Goal: Task Accomplishment & Management: Complete application form

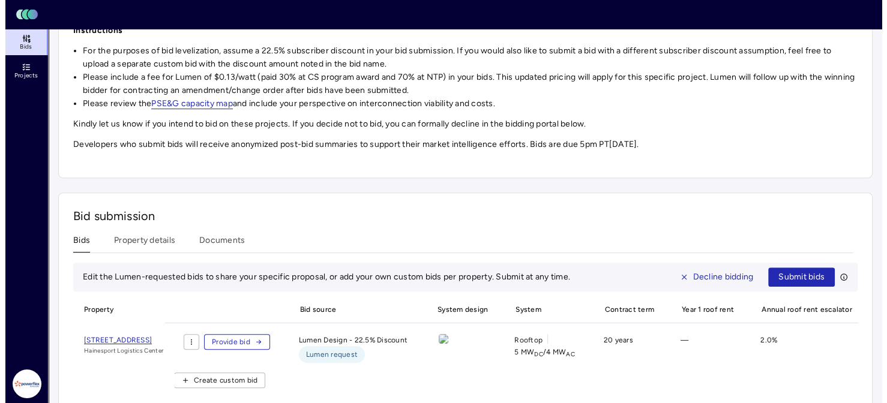
scroll to position [332, 0]
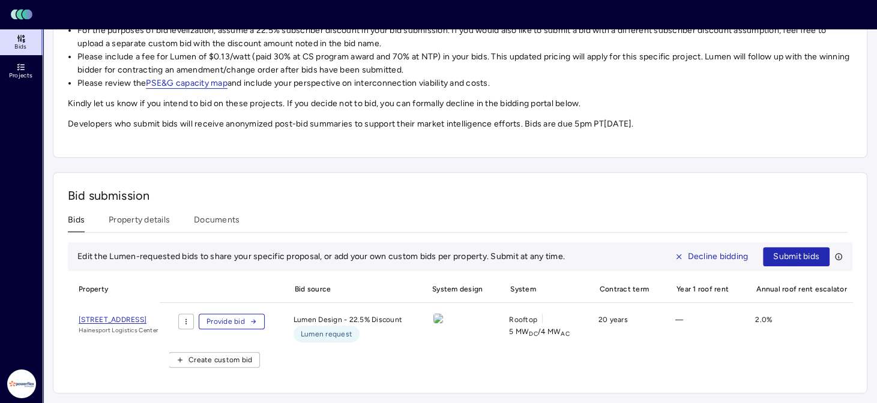
click at [245, 316] on span "Provide bid" at bounding box center [225, 322] width 38 height 12
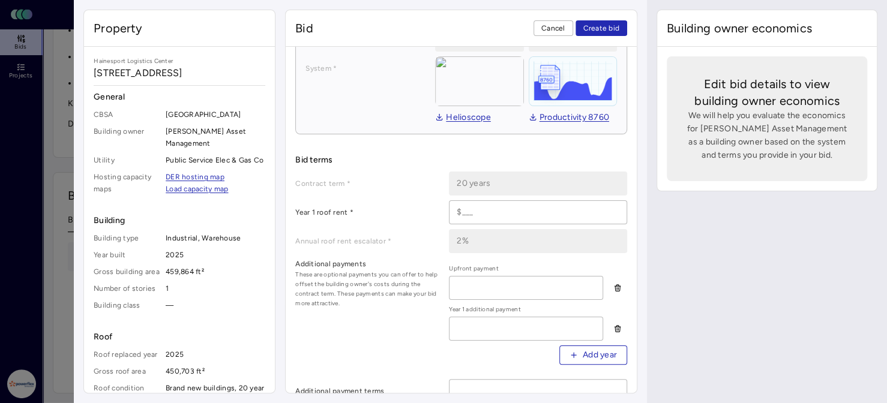
scroll to position [240, 0]
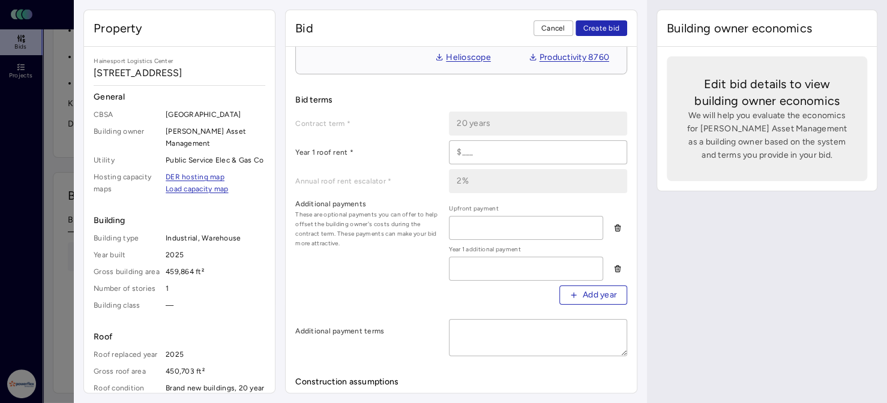
click at [495, 164] on input at bounding box center [537, 152] width 177 height 23
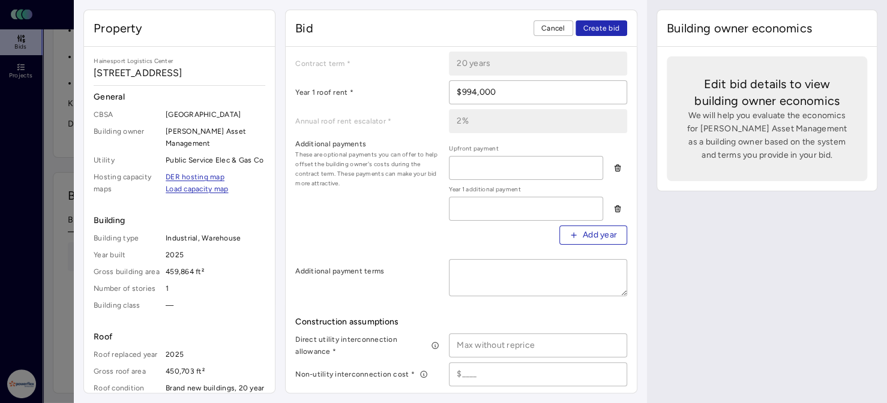
type input "$994,000"
click at [464, 179] on input at bounding box center [525, 168] width 153 height 23
type input "$0"
click at [476, 218] on input at bounding box center [525, 208] width 153 height 23
type input "$0"
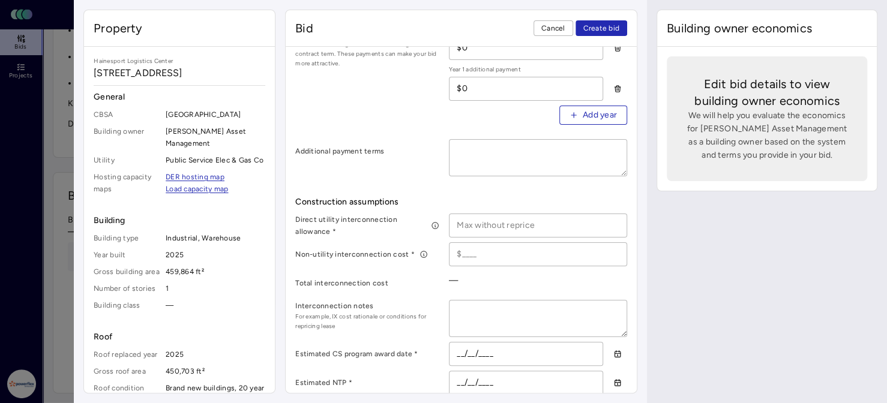
scroll to position [480, 0]
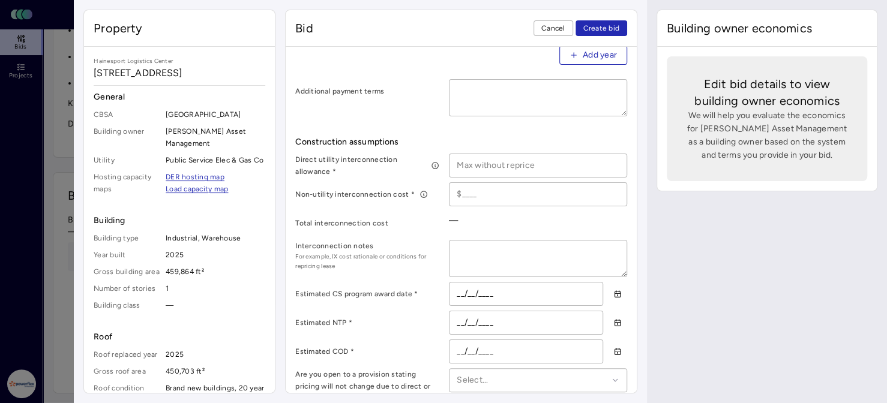
click at [491, 175] on input at bounding box center [537, 165] width 177 height 23
paste input "$262,000"
type input "$262,000"
click at [471, 202] on input at bounding box center [537, 194] width 177 height 23
paste input "$850,000"
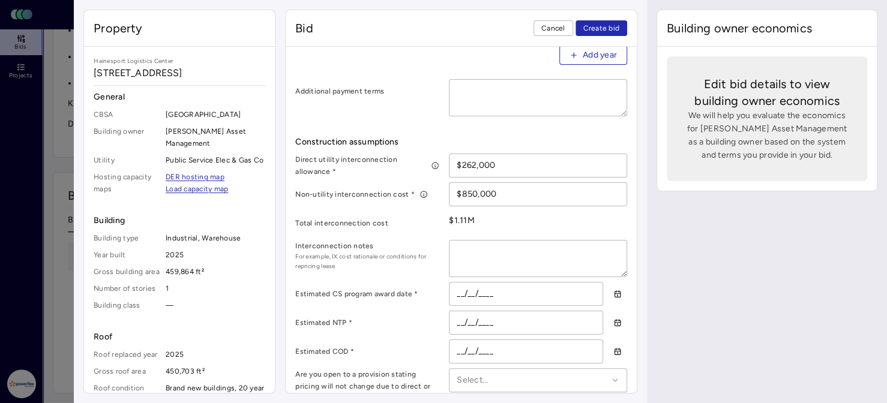
type input "$850,000"
click at [487, 230] on div "$1.11M" at bounding box center [538, 220] width 178 height 19
click at [467, 251] on textarea at bounding box center [537, 259] width 177 height 36
click at [467, 256] on textarea at bounding box center [537, 259] width 177 height 36
paste textarea ""Based on the system size and building sizes, PowerFlex believes it is very lik…"
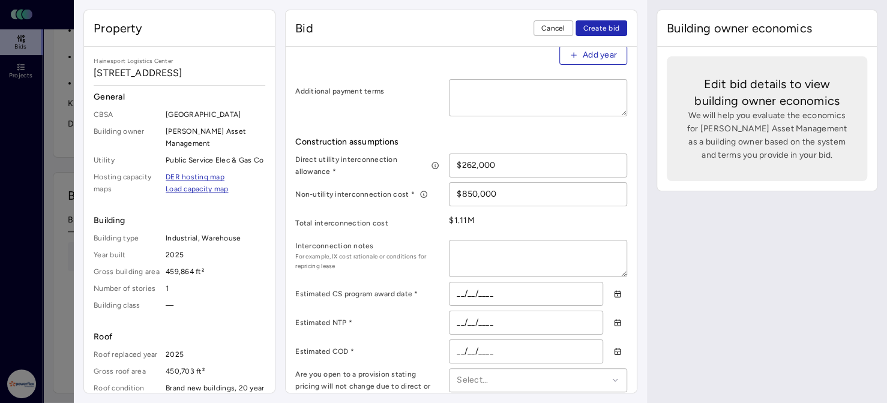
type textarea "x"
type textarea ""Based on the system size and building sizes, PowerFlex believes it is very lik…"
type textarea "x"
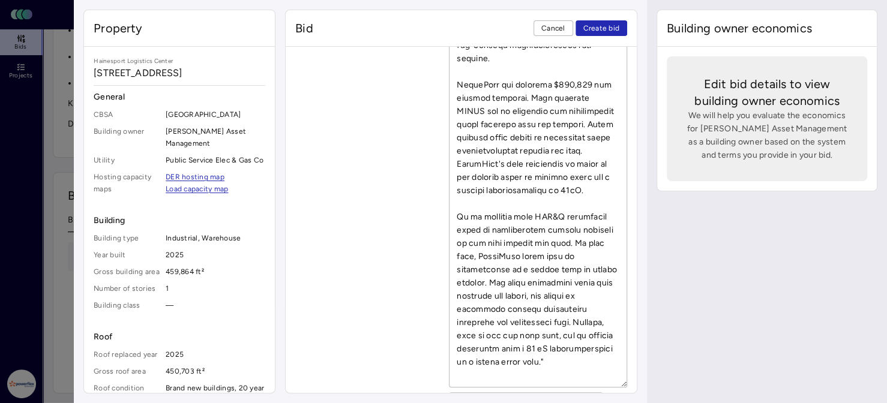
scroll to position [65, 0]
type textarea ""Based on the system size and building sizes, PowerFlex believes it is very lik…"
click at [392, 329] on div "Interconnection notes For example, IX cost rationale or conditions for repricin…" at bounding box center [461, 137] width 332 height 499
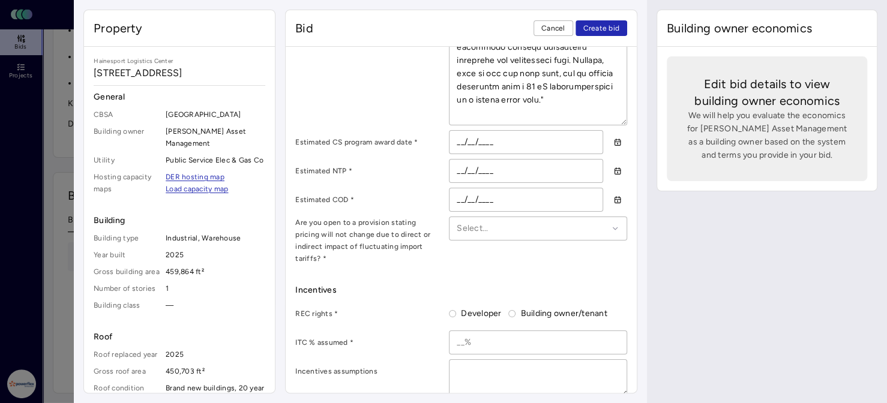
scroll to position [1106, 0]
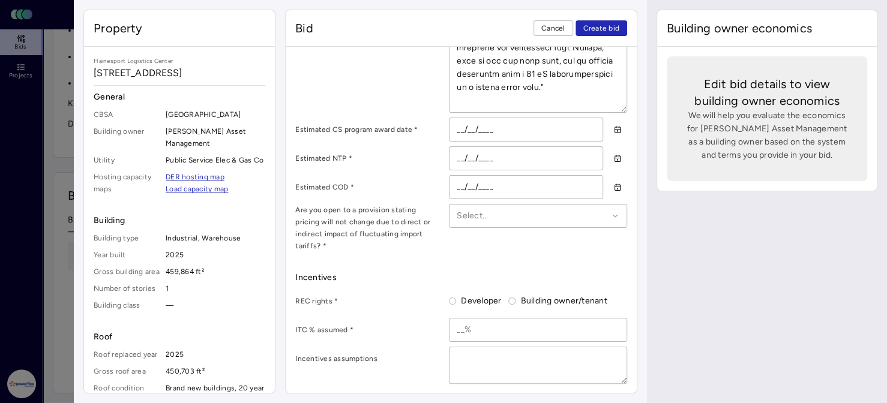
click at [484, 164] on input "__/__/____" at bounding box center [525, 158] width 153 height 23
paste input "10/12/26"
drag, startPoint x: 499, startPoint y: 162, endPoint x: 468, endPoint y: 166, distance: 30.9
click at [468, 166] on input "10/12/26__" at bounding box center [525, 158] width 153 height 23
type input "10/01/202_"
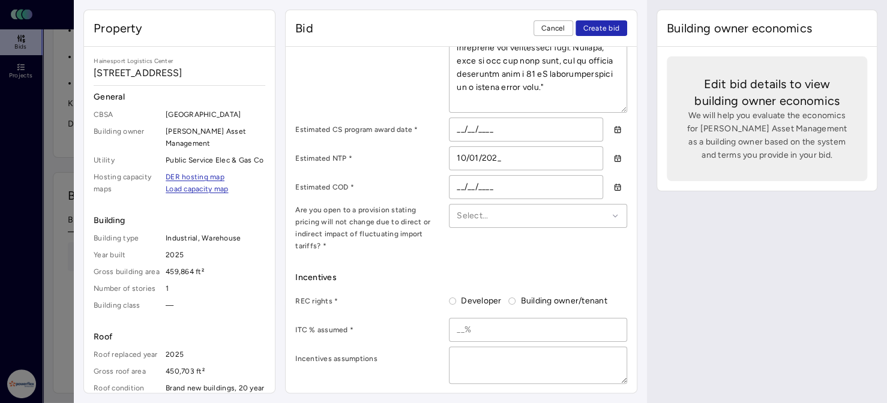
type textarea "x"
type input "10/01/2026"
type textarea "x"
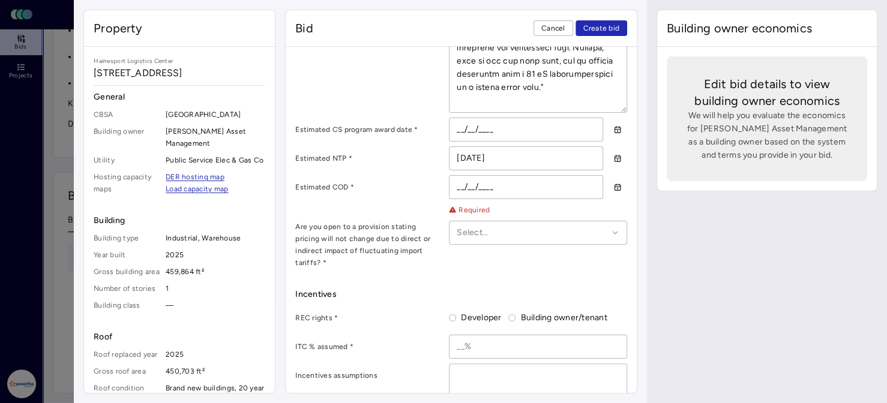
type input "10/01/2026"
click at [494, 133] on input "__/__/____" at bounding box center [525, 129] width 153 height 23
type input "04/01/202_"
type textarea "x"
type input "[DATE]"
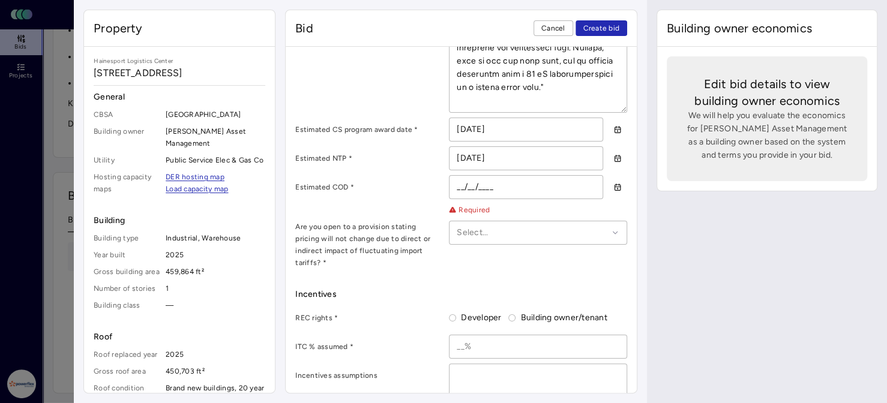
click at [500, 194] on input "__/__/____" at bounding box center [525, 187] width 153 height 23
click at [466, 164] on input "10/01/2026" at bounding box center [525, 158] width 153 height 23
type input "0_/01/2026"
type textarea "x"
type input "[DATE]"
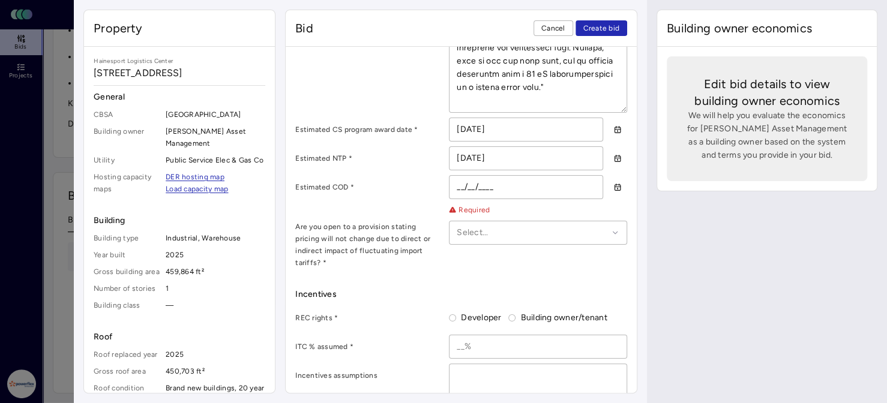
drag, startPoint x: 466, startPoint y: 197, endPoint x: 464, endPoint y: 207, distance: 9.8
click at [464, 199] on input "__/__/____" at bounding box center [525, 187] width 153 height 23
click at [454, 191] on input "__/__/____" at bounding box center [525, 187] width 153 height 23
type input "06/01/202_"
type textarea "x"
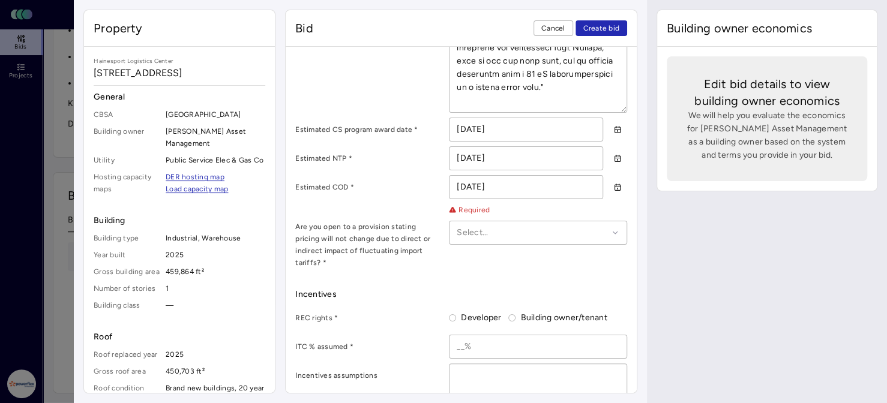
scroll to position [1166, 0]
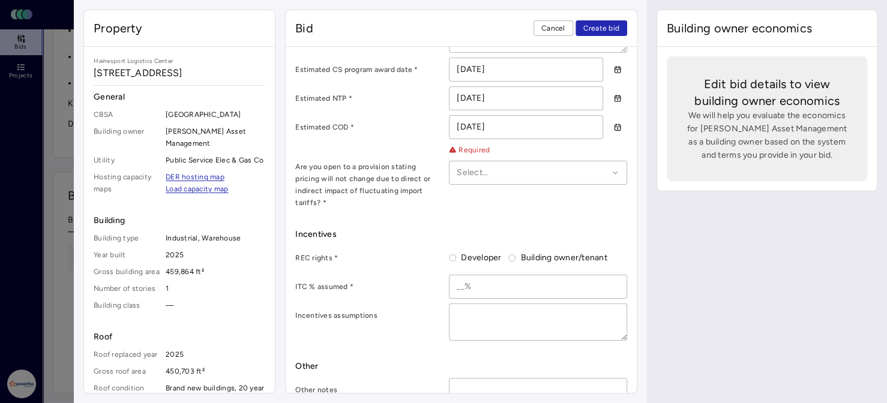
type input "[DATE]"
click at [597, 172] on div at bounding box center [532, 172] width 151 height 13
click at [478, 242] on div "No" at bounding box center [538, 237] width 163 height 28
click at [454, 254] on button "Developer" at bounding box center [452, 257] width 7 height 7
radio input "true"
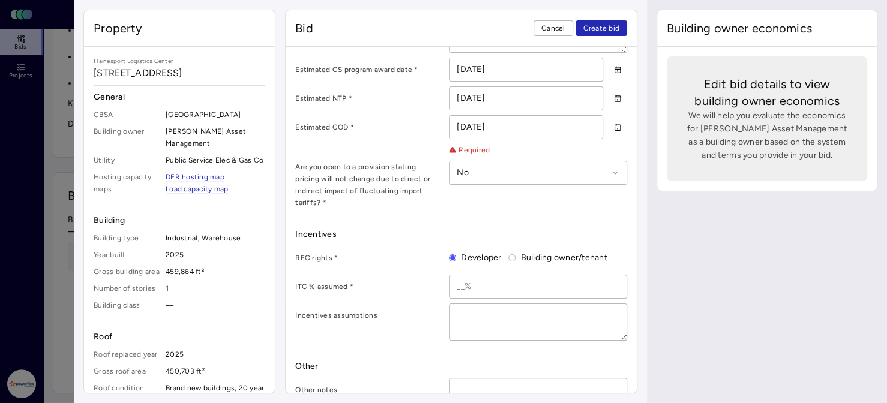
click at [458, 279] on input at bounding box center [537, 286] width 177 height 23
type input "40%"
click at [474, 305] on textarea at bounding box center [537, 322] width 177 height 36
type textarea "x"
type textarea "I"
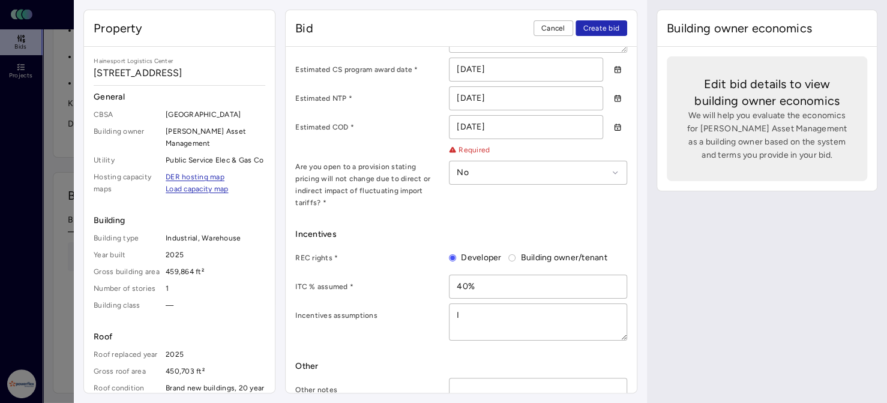
type textarea "x"
type textarea "IT"
type textarea "x"
type textarea "ITC"
type textarea "x"
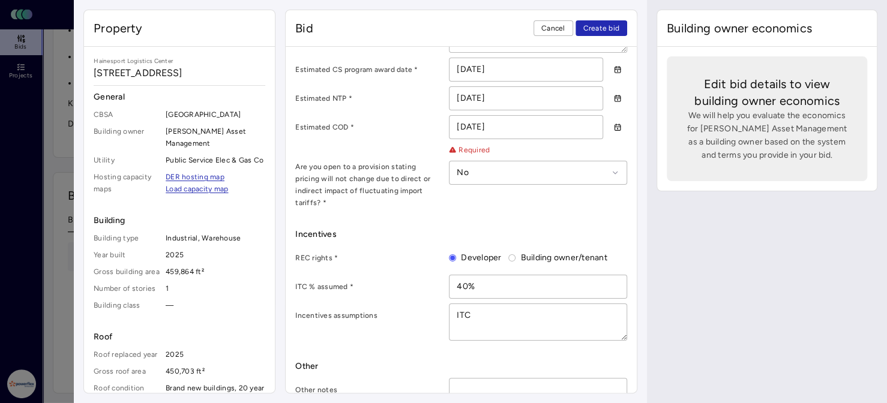
type textarea "ITC"
type textarea "x"
type textarea "ITC v"
type textarea "x"
type textarea "ITC vi"
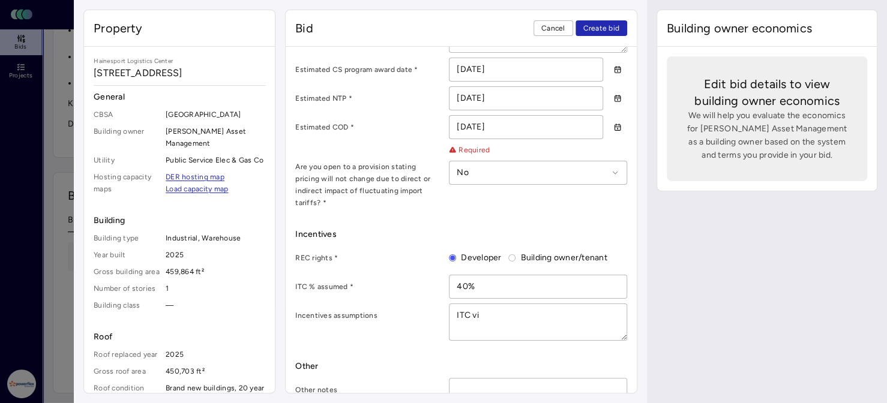
type textarea "x"
type textarea "ITC vis"
type textarea "x"
type textarea "ITC vis"
type textarea "x"
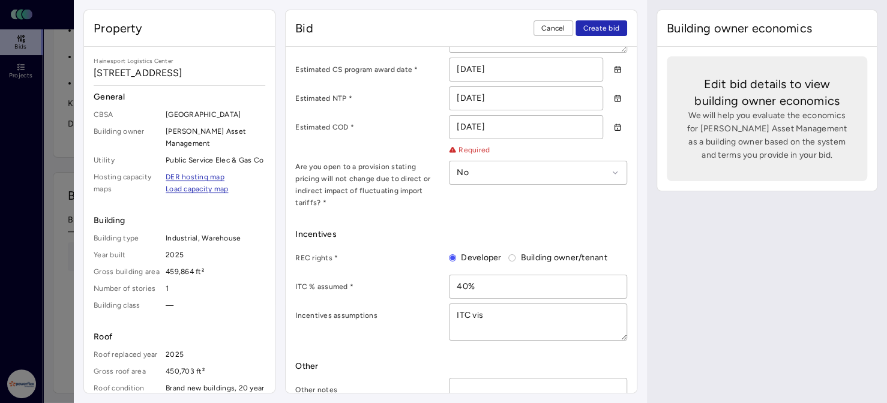
type textarea "ITC vis"
type textarea "x"
type textarea "ITC vi"
type textarea "x"
type textarea "ITC vis"
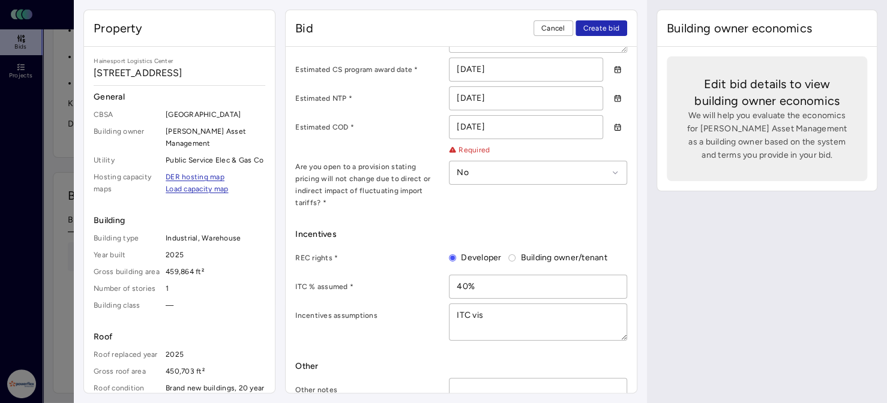
type textarea "x"
type textarea "ITC vis"
type textarea "x"
type textarea "ITC vis"
type textarea "x"
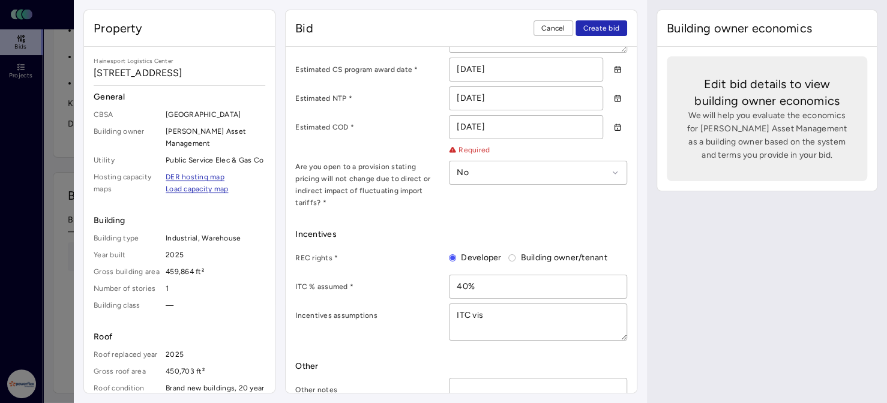
type textarea "ITC vi"
type textarea "x"
type textarea "ITC v"
type textarea "x"
type textarea "ITC"
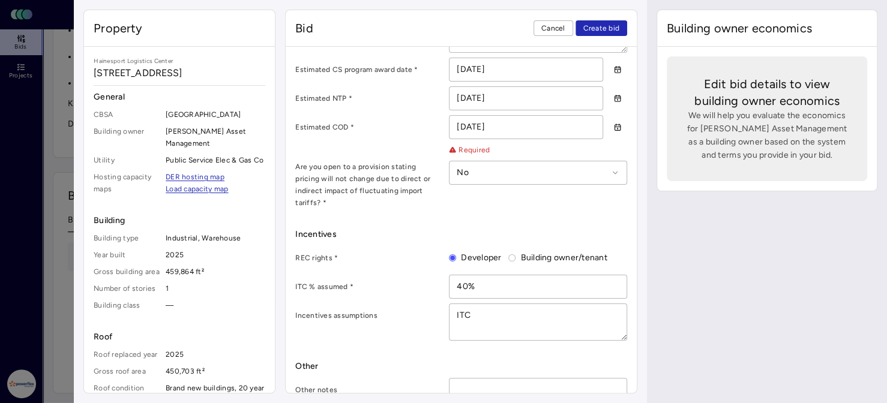
type textarea "x"
type textarea "ITC"
type textarea "x"
type textarea "IT"
type textarea "x"
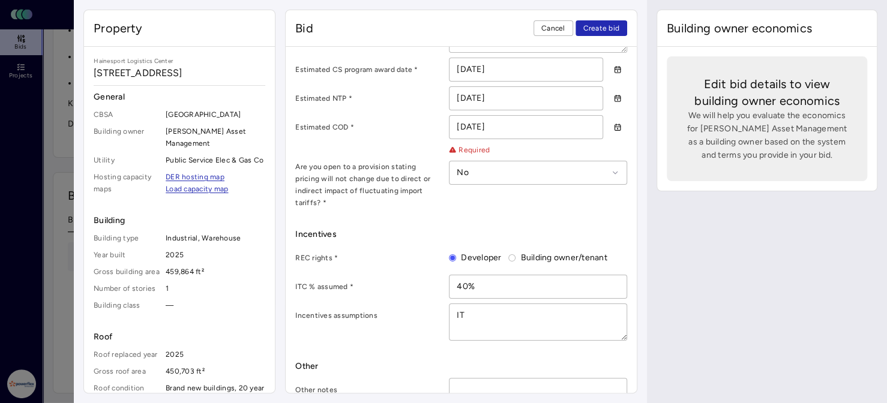
type textarea "I"
type textarea "x"
type textarea "4"
type textarea "x"
type textarea "40"
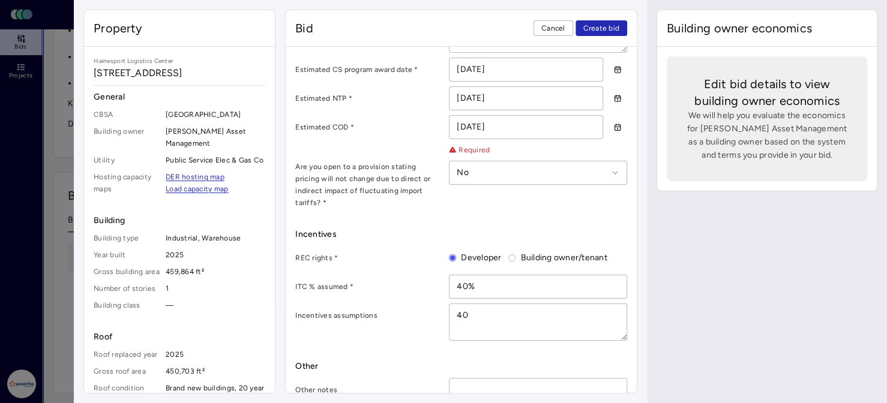
type textarea "x"
type textarea "40%"
type textarea "x"
type textarea "40"
type textarea "x"
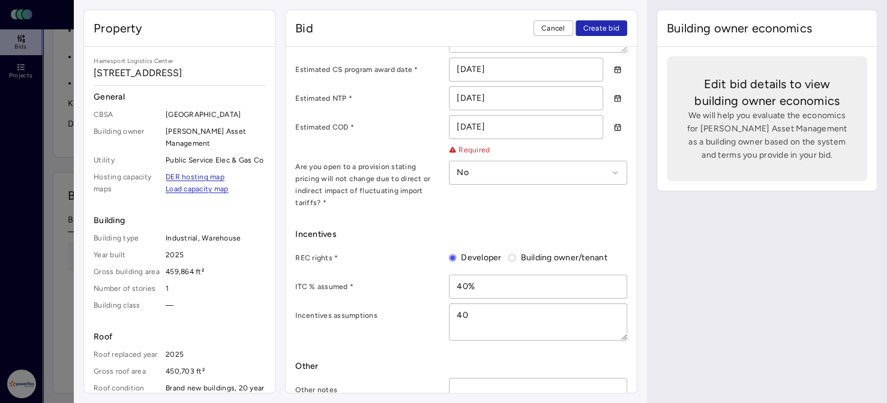
type textarea "4"
type textarea "x"
type textarea "3"
type textarea "x"
type textarea "30"
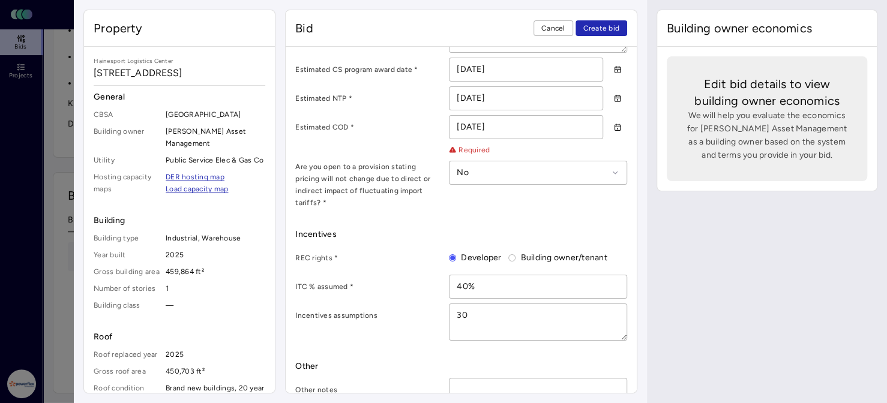
type textarea "x"
type textarea "30%"
type textarea "x"
type textarea "30%"
type textarea "x"
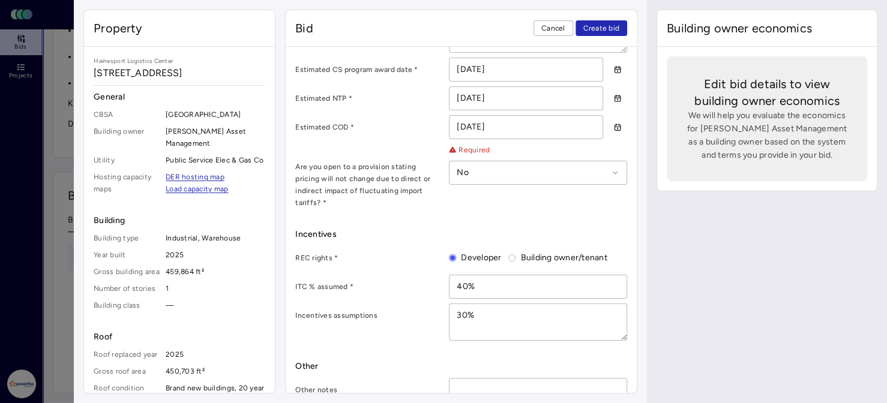
type textarea "30% I"
type textarea "x"
type textarea "30% IT"
type textarea "x"
type textarea "30% ITC"
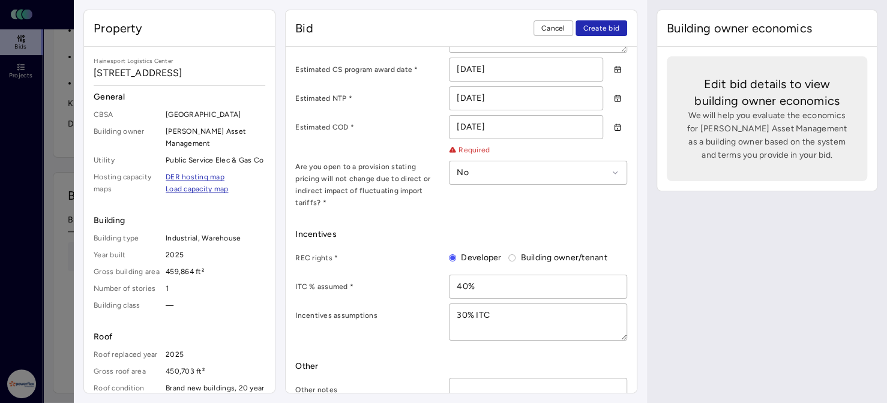
type textarea "x"
type textarea "30% ITC"
type textarea "x"
type textarea "30% ITC v"
type textarea "x"
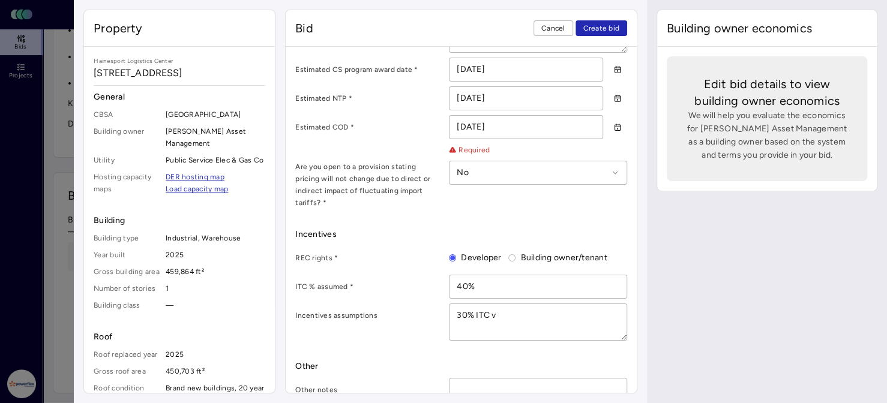
type textarea "30% ITC vi"
type textarea "x"
type textarea "30% ITC via"
type textarea "x"
type textarea "30% ITC via"
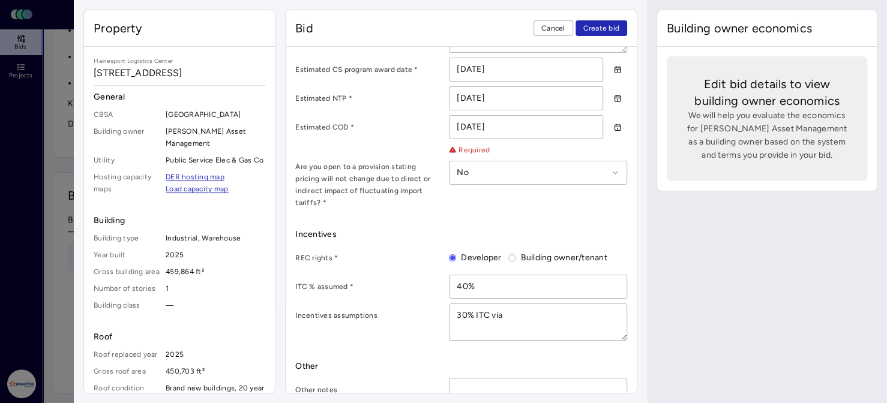
type textarea "x"
type textarea "30% ITC via s"
type textarea "x"
type textarea "30% ITC via sa"
type textarea "x"
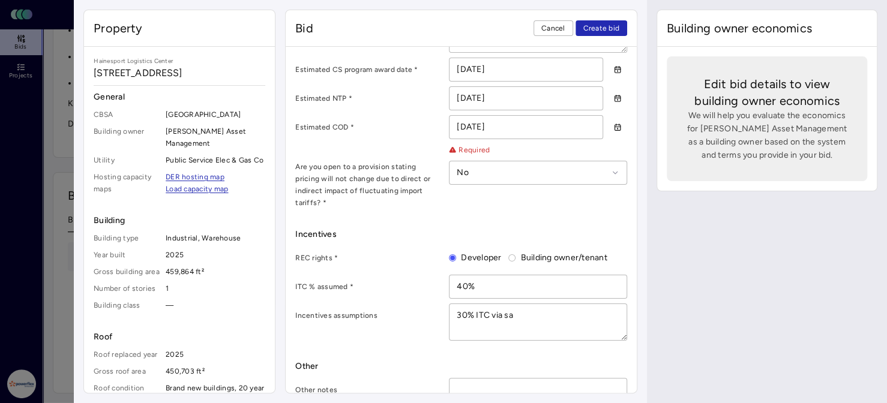
type textarea "30% ITC via saf"
type textarea "x"
type textarea "30% ITC via sa"
type textarea "x"
type textarea "30% ITC via s"
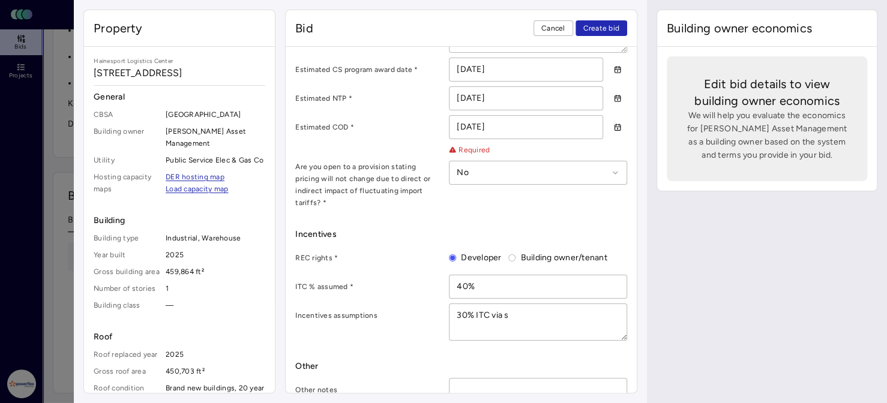
type textarea "x"
type textarea "30% ITC via"
type textarea "x"
type textarea "30% ITC via P"
type textarea "x"
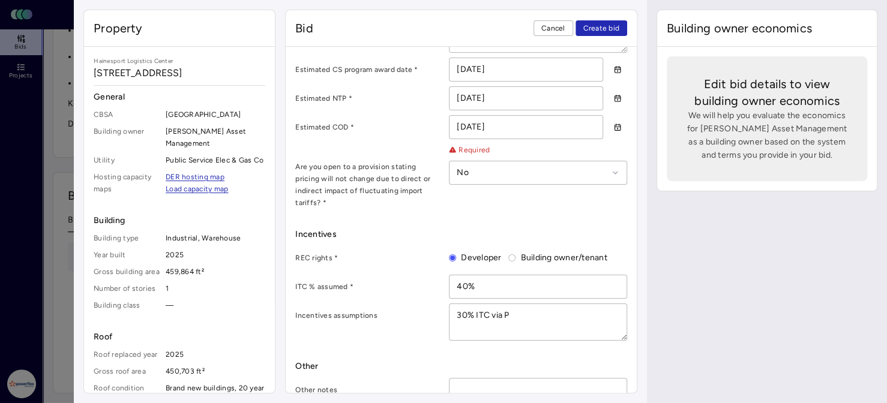
type textarea "30% ITC via Po"
type textarea "x"
type textarea "30% ITC via Pow"
type textarea "x"
type textarea "30% ITC via Powe"
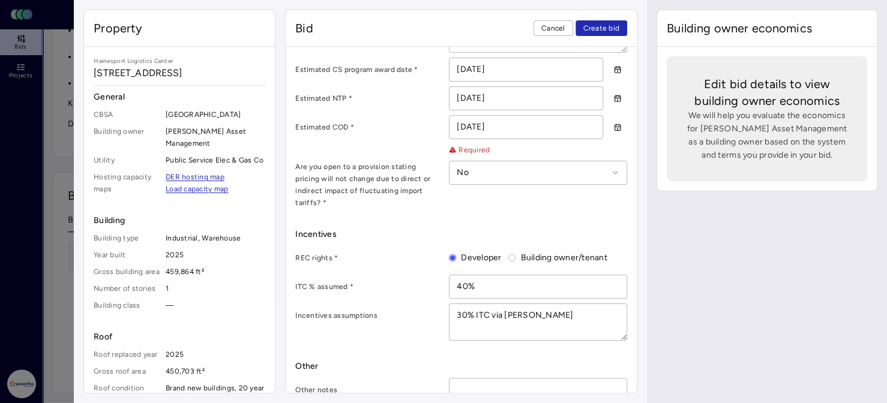
type textarea "x"
type textarea "30% ITC via Pow"
type textarea "x"
type textarea "30% ITC via Powe"
type textarea "x"
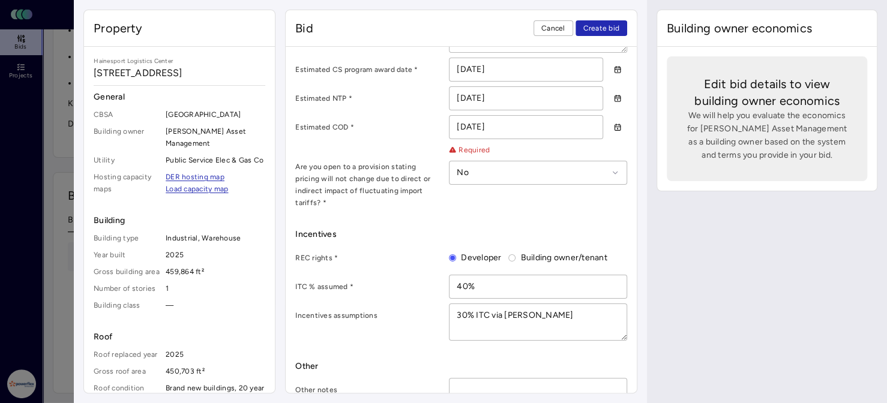
type textarea "30% ITC via Power"
type textarea "x"
type textarea "30% ITC via PowerF"
type textarea "x"
type textarea "30% ITC via PowerFl"
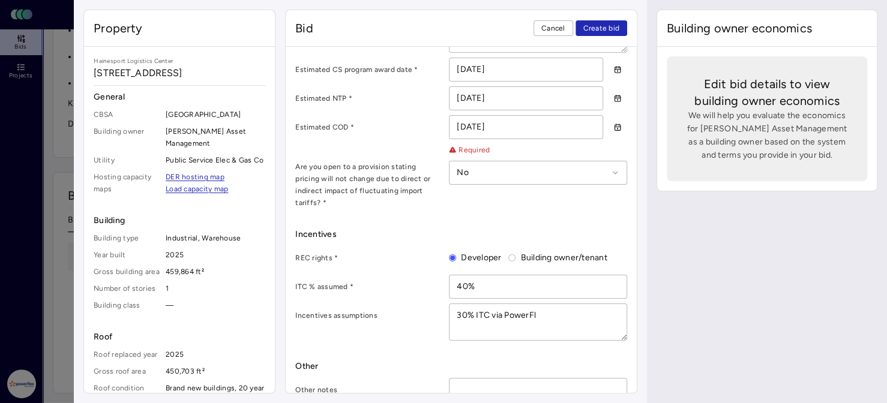
type textarea "x"
type textarea "30% ITC via PowerFle"
type textarea "x"
type textarea "30% ITC via PowerFlex"
type textarea "x"
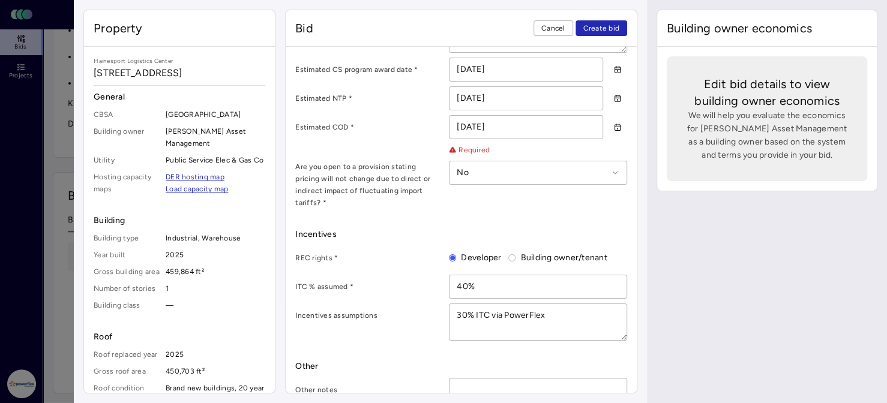
type textarea "30% ITC via PowerFlex"
type textarea "x"
type textarea "30% ITC via PowerFlex s"
type textarea "x"
type textarea "30% ITC via PowerFlex sa"
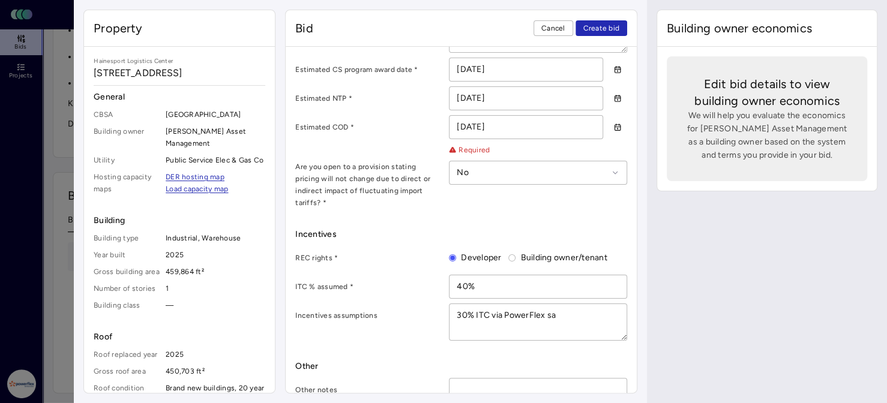
type textarea "x"
type textarea "30% ITC via PowerFlex saf"
type textarea "x"
type textarea "30% ITC via PowerFlex safe"
type textarea "x"
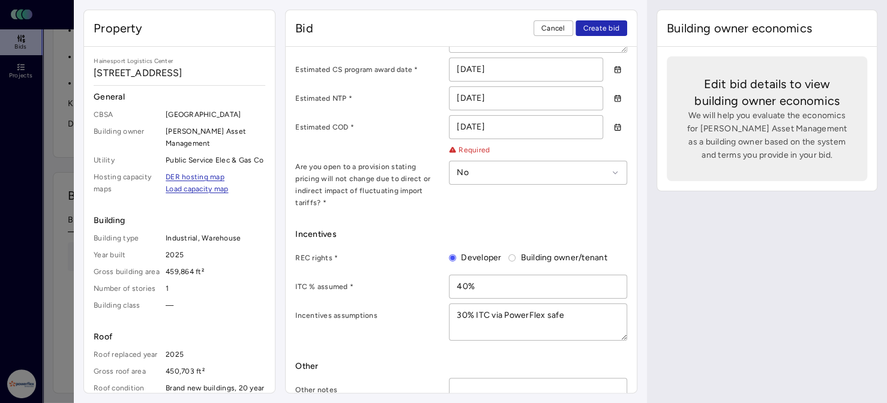
type textarea "30% ITC via PowerFlex safe"
type textarea "x"
type textarea "30% ITC via PowerFlex safe ha"
type textarea "x"
type textarea "30% ITC via PowerFlex safe har"
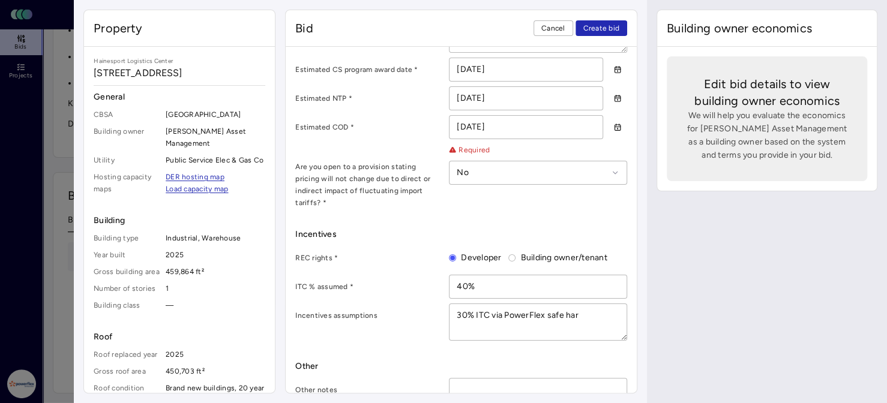
type textarea "x"
type textarea "30% ITC via PowerFlex safe harb"
type textarea "x"
type textarea "30% ITC via PowerFlex safe harbo"
type textarea "x"
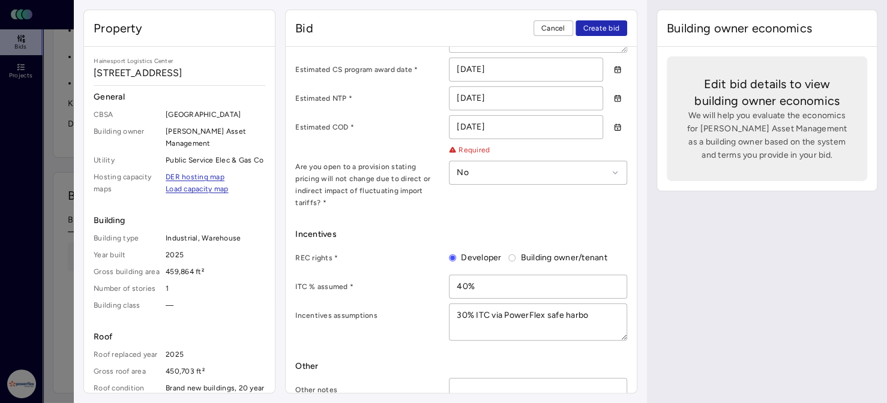
type textarea "30% ITC via PowerFlex safe harbor"
type textarea "x"
type textarea "30% ITC via PowerFlex safe harbore"
type textarea "x"
type textarea "30% ITC via PowerFlex safe harbored"
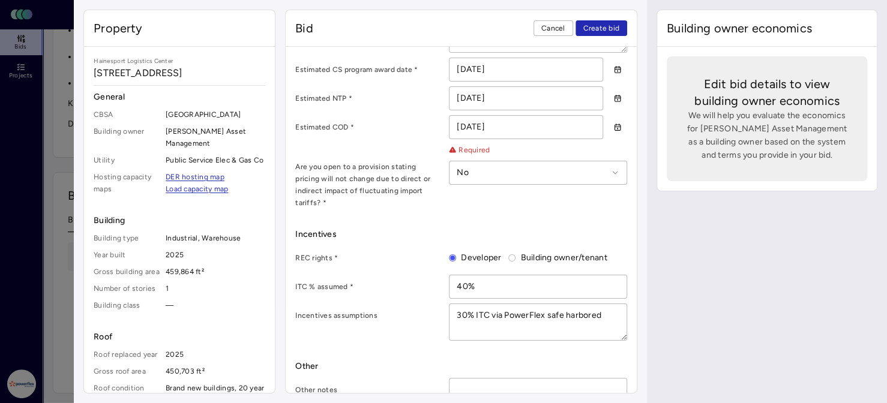
type textarea "x"
type textarea "30% ITC via PowerFlex safe harbored"
type textarea "x"
type textarea "30% ITC via PowerFlex safe harbored m"
type textarea "x"
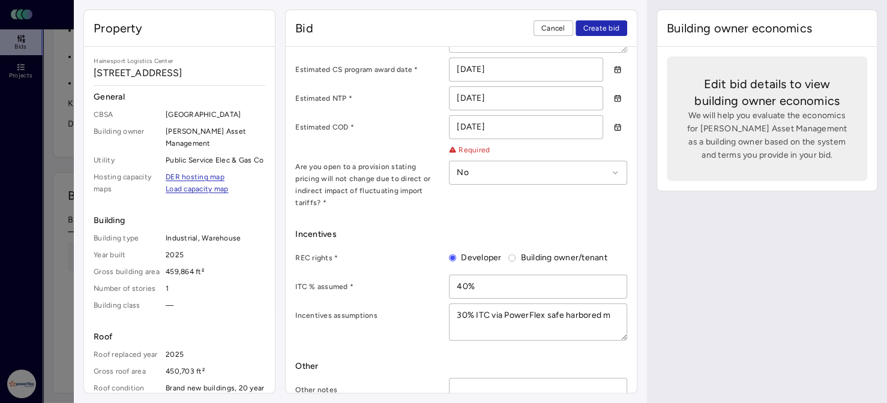
type textarea "30% ITC via PowerFlex safe harbored mo"
type textarea "x"
type textarea "30% ITC via PowerFlex safe harbored mod"
type textarea "x"
type textarea "30% ITC via PowerFlex safe harbored modu"
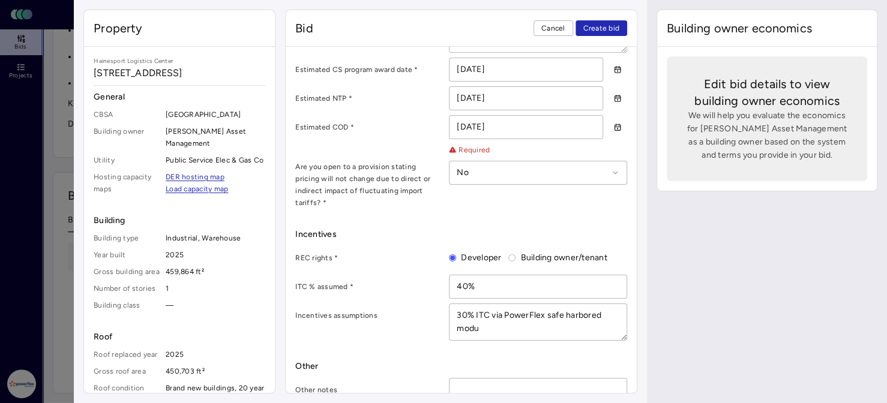
type textarea "x"
type textarea "30% ITC via PowerFlex safe harbored modul"
type textarea "x"
type textarea "30% ITC via PowerFlex safe harbored module"
type textarea "x"
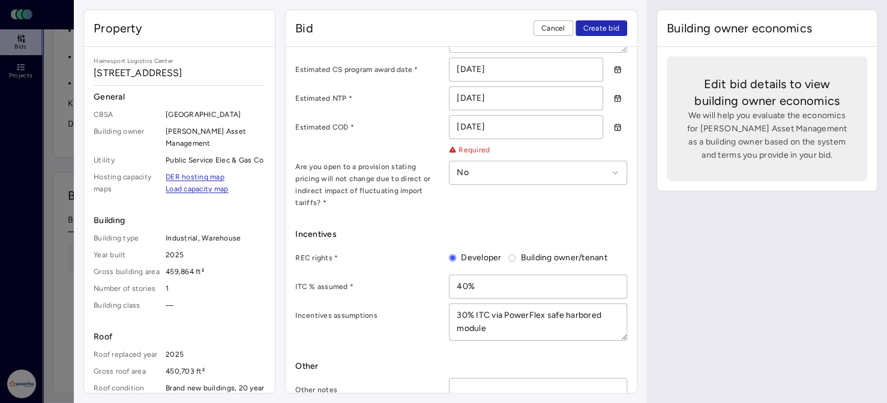
type textarea "30% ITC via PowerFlex safe harbored modules"
type textarea "x"
type textarea "30% ITC via PowerFlex safe harbored modules"
type textarea "x"
type textarea "30% ITC via PowerFlex safe harbored modules a"
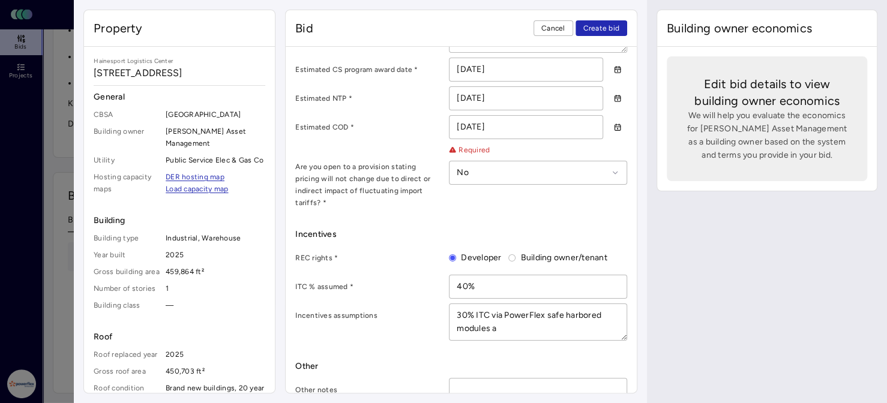
type textarea "x"
type textarea "30% ITC via PowerFlex safe harbored modules an"
type textarea "x"
type textarea "30% ITC via PowerFlex safe harbored modules and"
type textarea "x"
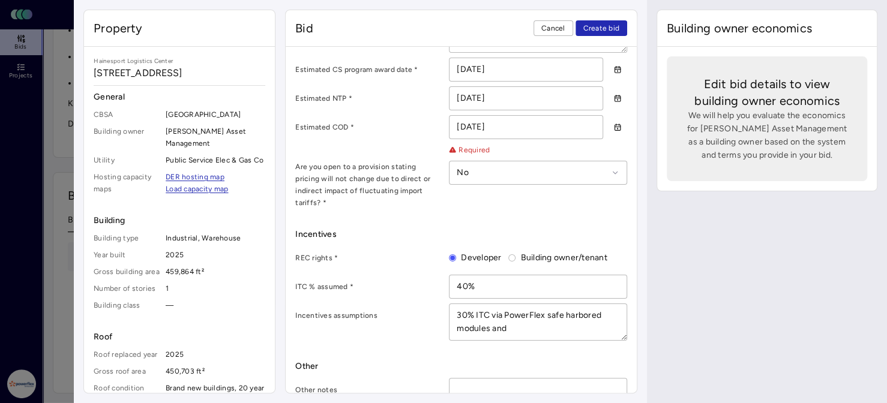
type textarea "30% ITC via PowerFlex safe harbored modules and"
type textarea "x"
type textarea "30% ITC via PowerFlex safe harbored modules and 1"
type textarea "x"
type textarea "30% ITC via PowerFlex safe harbored modules and 10"
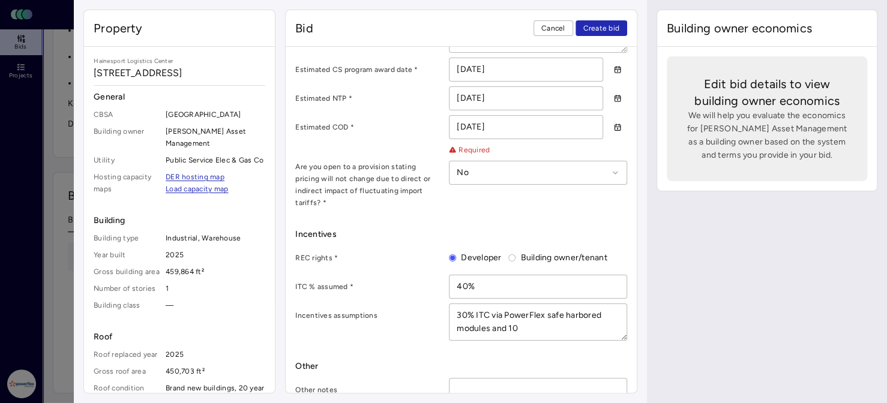
type textarea "x"
type textarea "30% ITC via PowerFlex safe harbored modules and 10%"
type textarea "x"
type textarea "30% ITC via PowerFlex safe harbored modules and 10%"
type textarea "x"
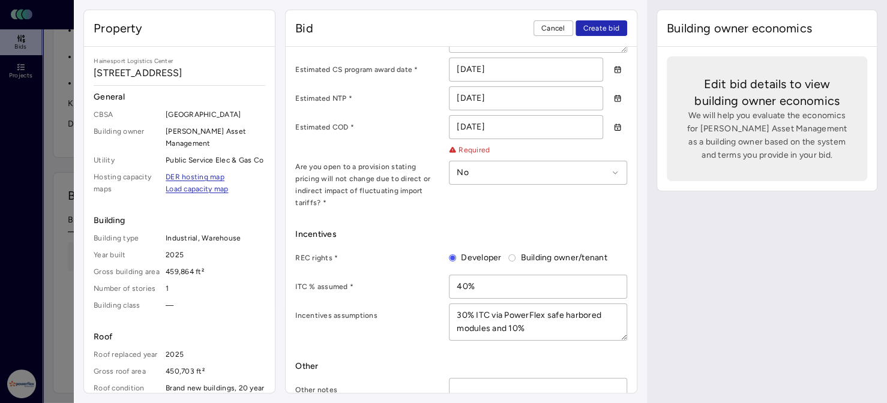
type textarea "30% ITC via PowerFlex safe harbored modules and 10% v"
type textarea "x"
type textarea "30% ITC via PowerFlex safe harbored modules and 10% vi"
type textarea "x"
type textarea "30% ITC via PowerFlex safe harbored modules and 10% via"
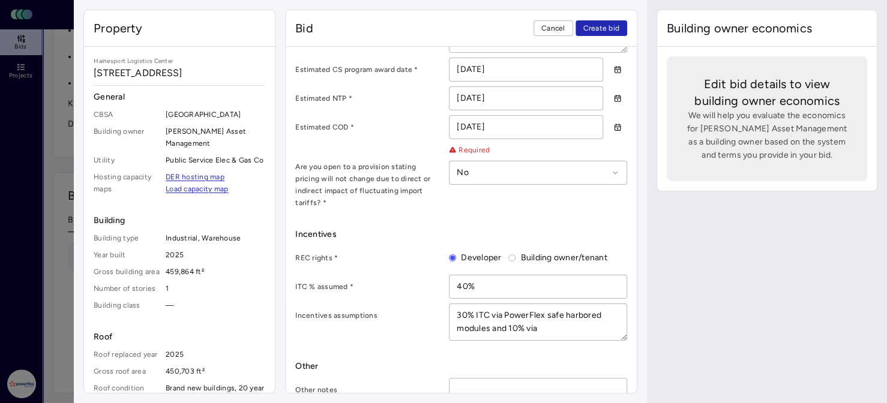
type textarea "x"
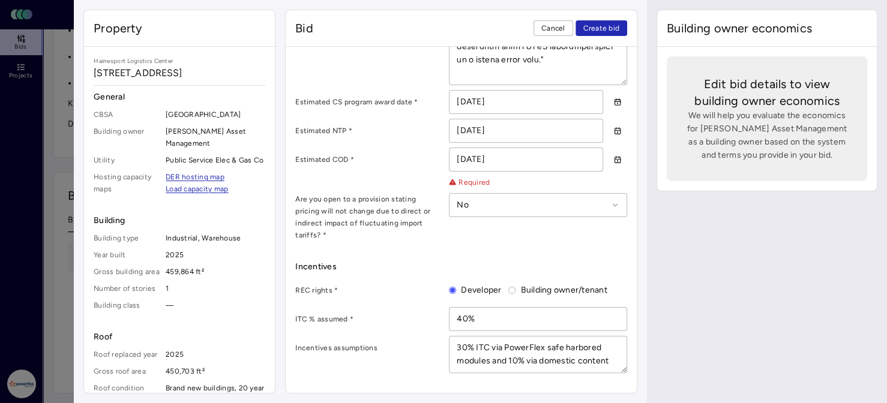
scroll to position [1194, 0]
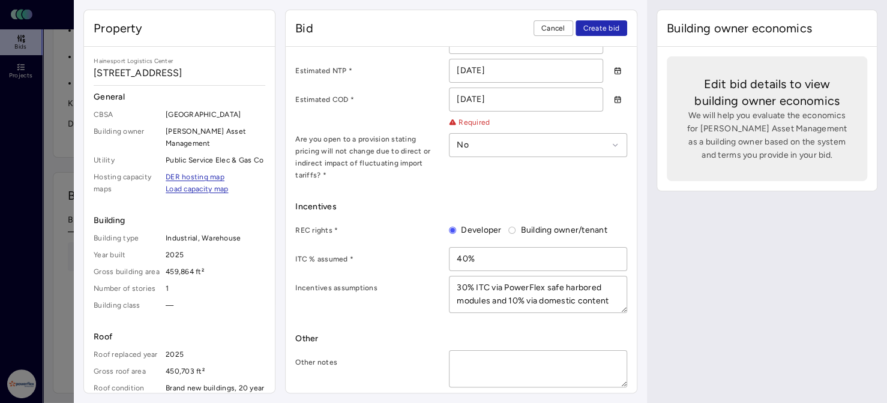
drag, startPoint x: 455, startPoint y: 281, endPoint x: 613, endPoint y: 298, distance: 158.1
click at [613, 298] on textarea "30% ITC via PowerFlex safe harbored modules and 10% via domestic content" at bounding box center [537, 295] width 177 height 36
paste textarea "10/1/2026"
drag, startPoint x: 501, startPoint y: 281, endPoint x: 449, endPoint y: 284, distance: 52.3
click at [449, 284] on textarea "10/1/2026" at bounding box center [537, 295] width 177 height 36
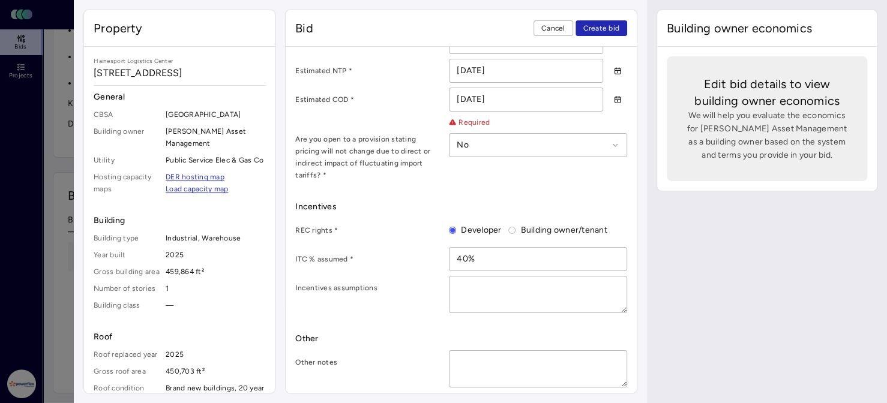
paste textarea "CSEP REC rates and required discount percentages are subject to change for the …"
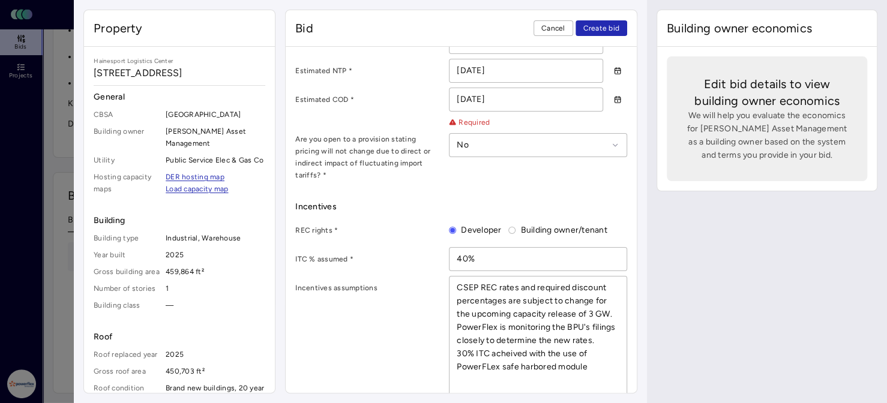
drag, startPoint x: 489, startPoint y: 371, endPoint x: 495, endPoint y: 388, distance: 17.3
click at [490, 375] on textarea "CSEP REC rates and required discount percentages are subject to change for the …" at bounding box center [537, 341] width 177 height 128
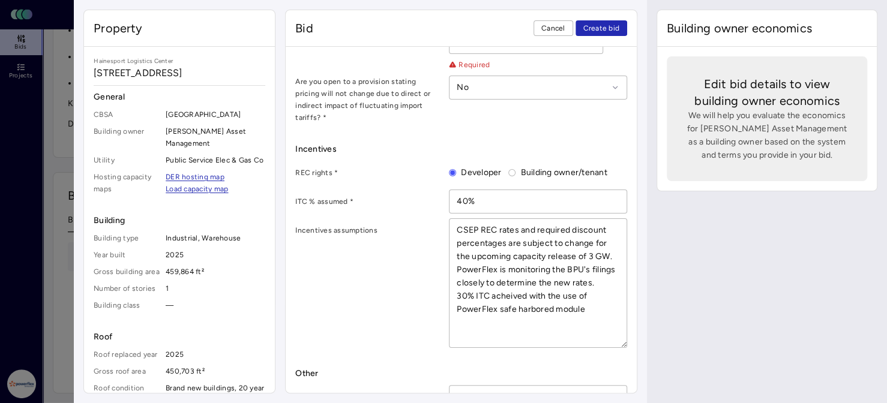
scroll to position [1286, 0]
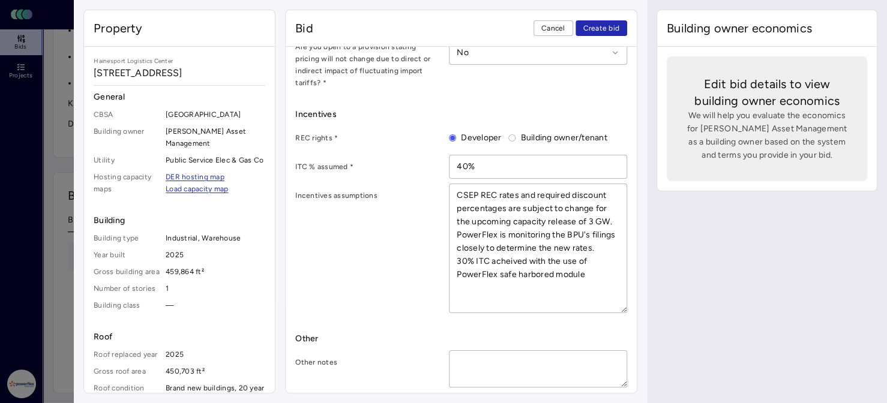
click at [588, 283] on textarea "CSEP REC rates and required discount percentages are subject to change for the …" at bounding box center [537, 248] width 177 height 128
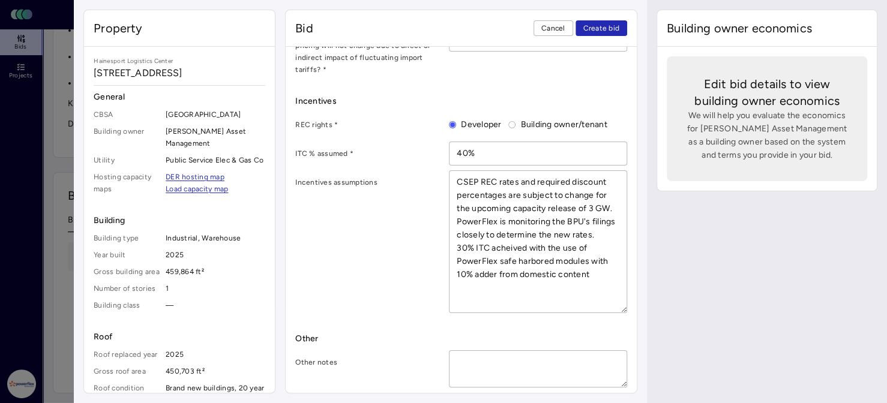
click at [472, 355] on textarea at bounding box center [537, 369] width 177 height 36
paste textarea ""Pricing inclusions: prevailing wage, 0% sales tax (statewide exemption), trenc…"
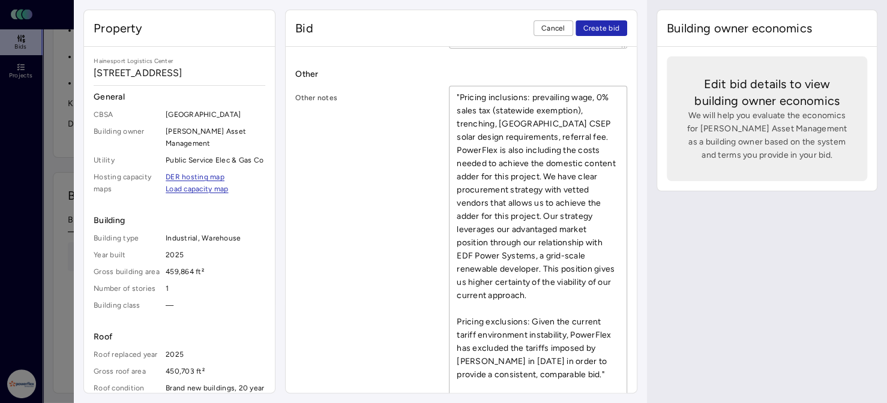
scroll to position [1577, 0]
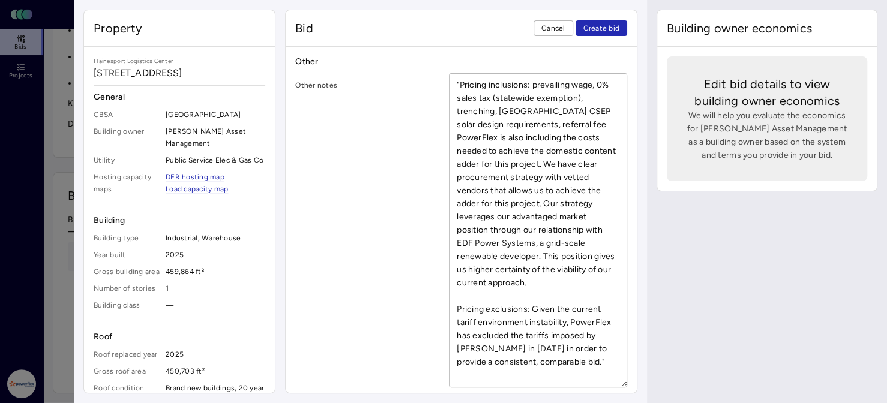
click at [504, 327] on textarea ""Pricing inclusions: prevailing wage, 0% sales tax (statewide exemption), trenc…" at bounding box center [537, 230] width 177 height 313
click at [610, 24] on span "Create bid" at bounding box center [601, 28] width 37 height 12
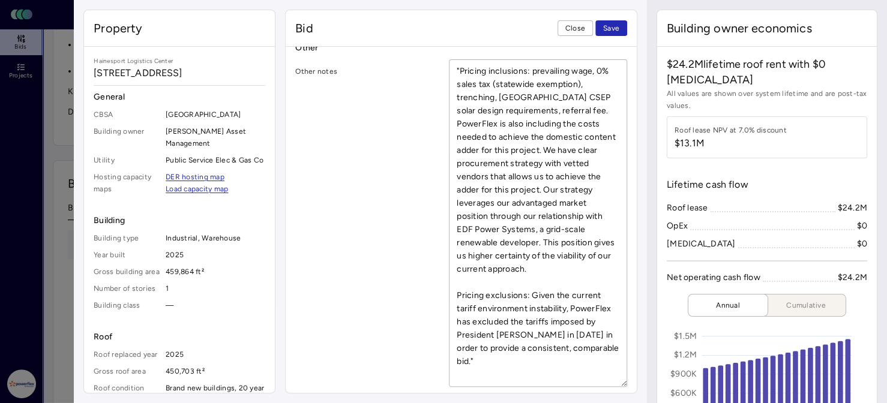
click at [608, 26] on span "Save" at bounding box center [611, 28] width 16 height 12
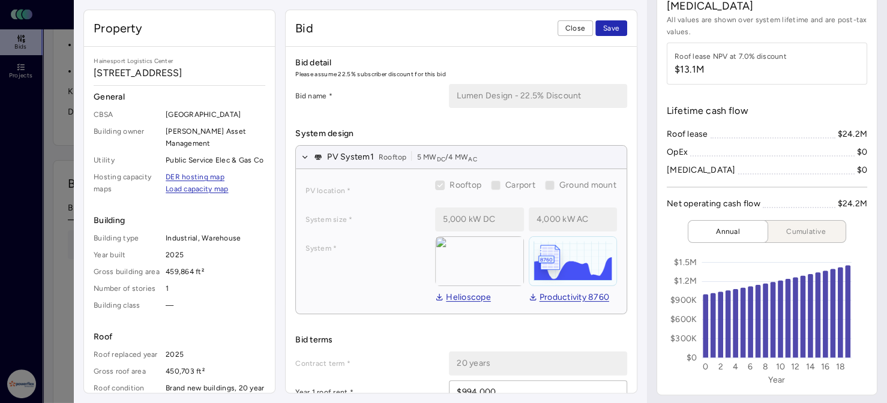
click at [572, 23] on span "Close" at bounding box center [575, 28] width 20 height 12
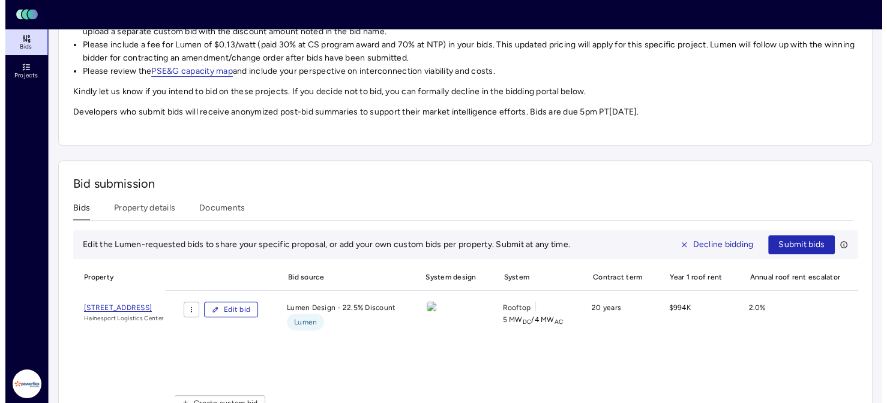
scroll to position [384, 0]
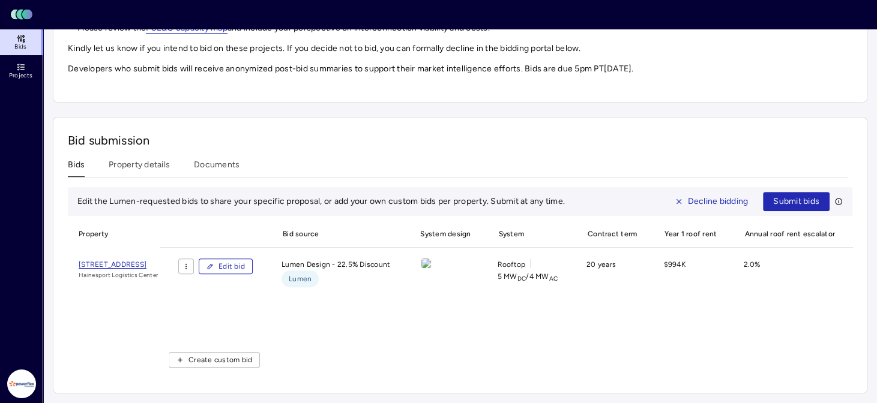
click at [245, 260] on span "Edit bid" at bounding box center [231, 266] width 26 height 12
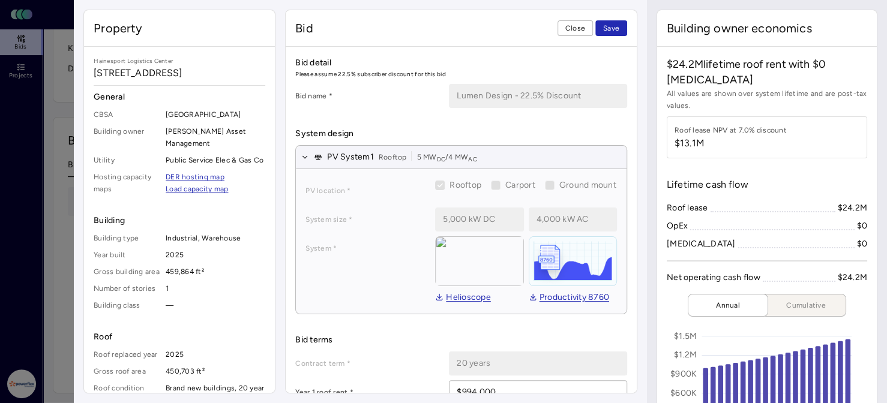
click at [614, 24] on span "Save" at bounding box center [611, 28] width 16 height 12
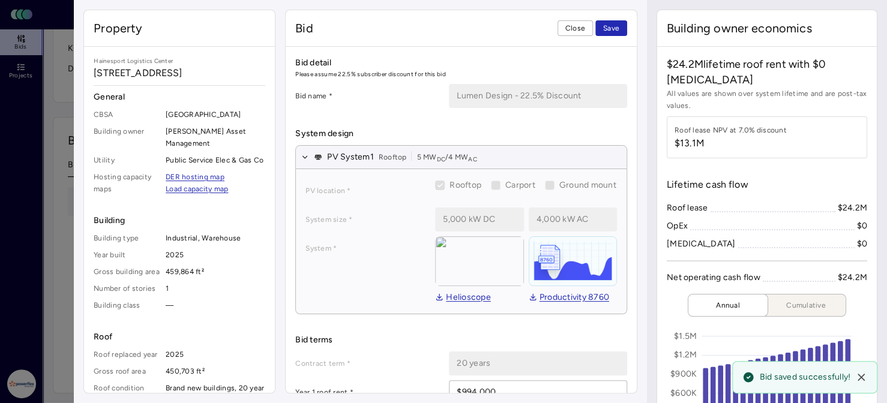
click at [573, 28] on span "Close" at bounding box center [575, 28] width 20 height 12
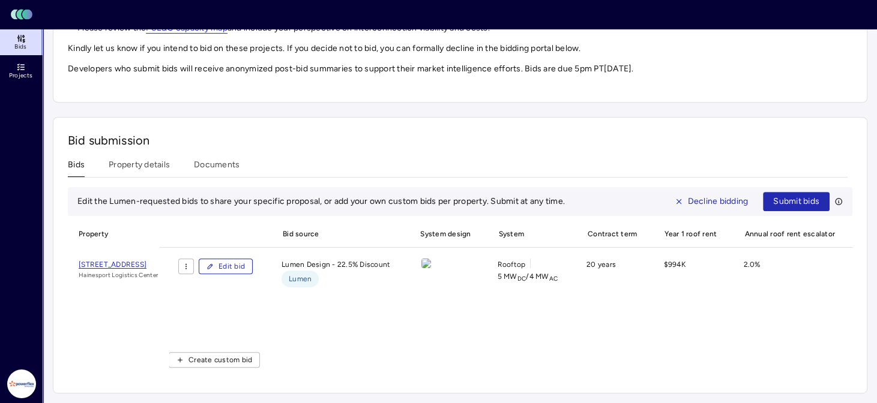
click at [146, 260] on span "[STREET_ADDRESS]" at bounding box center [113, 264] width 68 height 8
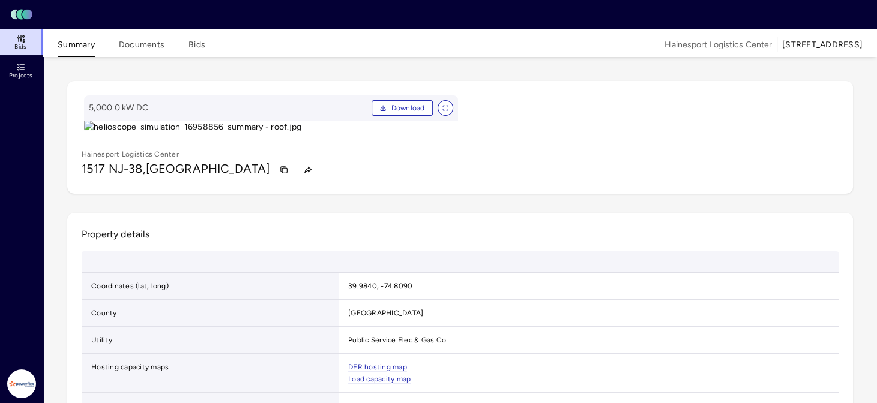
click at [202, 44] on button "Bids" at bounding box center [196, 47] width 17 height 19
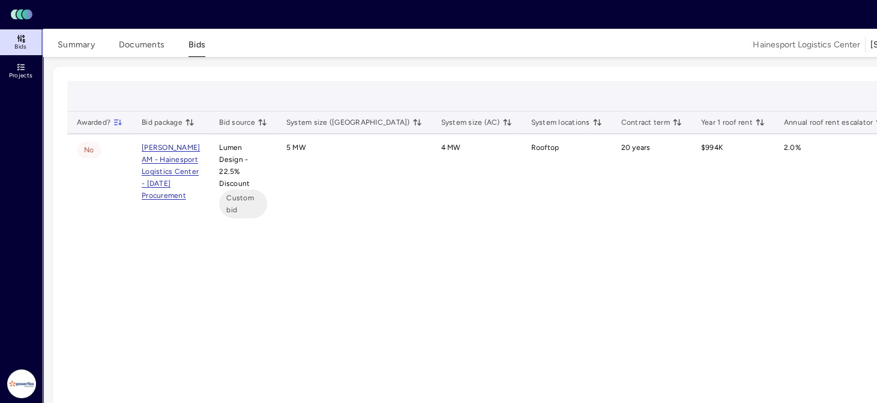
click at [235, 203] on span "Custom bid" at bounding box center [243, 204] width 34 height 24
click at [163, 149] on link "[PERSON_NAME] AM - Hainesport Logistics Center - [DATE] Procurement" at bounding box center [171, 171] width 58 height 56
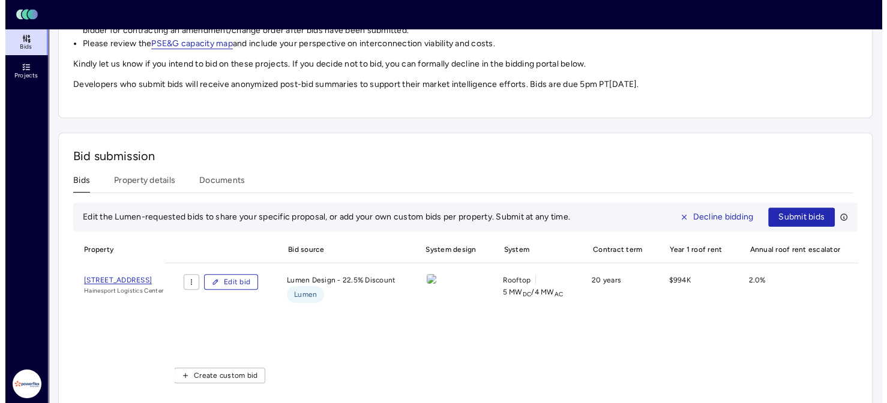
scroll to position [384, 0]
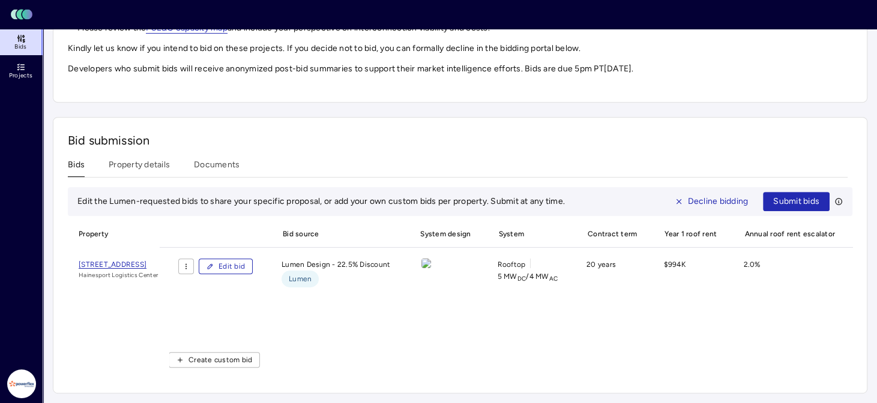
click at [238, 354] on span "Create custom bid" at bounding box center [220, 360] width 64 height 12
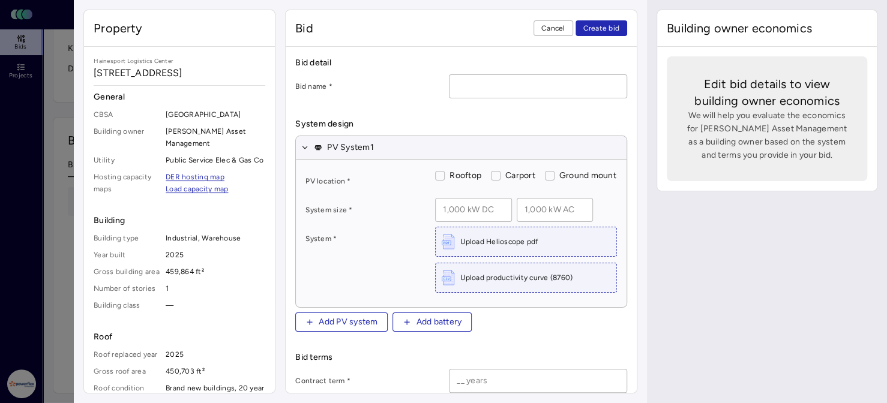
click at [477, 83] on input at bounding box center [537, 86] width 177 height 23
type input "w"
type input "W"
type input "w/o new service requirements"
click at [445, 175] on label "Rooftop" at bounding box center [463, 175] width 37 height 13
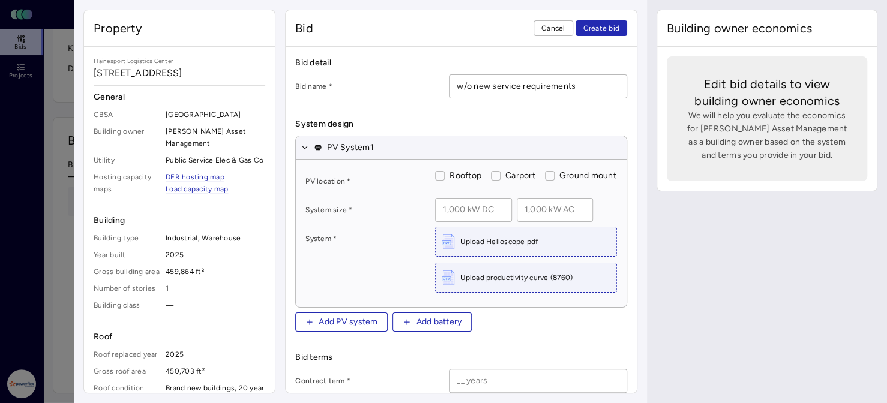
click at [444, 175] on button "Rooftop" at bounding box center [440, 176] width 10 height 10
checkbox input "true"
click at [483, 219] on input at bounding box center [473, 210] width 75 height 23
click at [457, 218] on input at bounding box center [473, 210] width 75 height 23
click at [527, 221] on input at bounding box center [554, 210] width 75 height 23
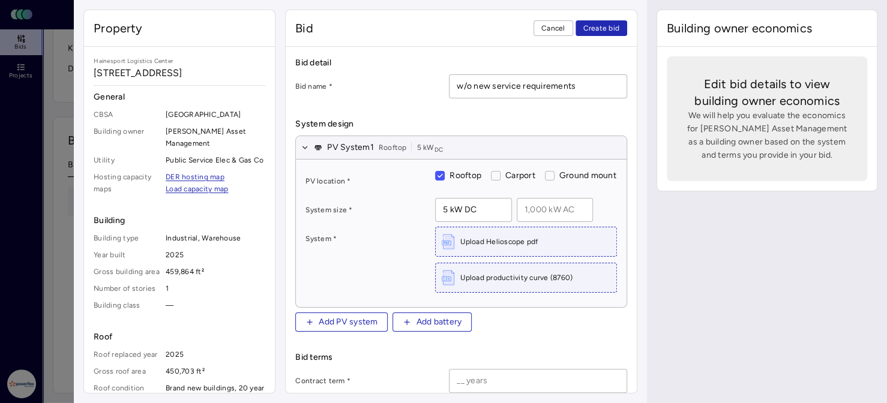
click at [484, 221] on input "5 kW DC" at bounding box center [473, 210] width 75 height 23
type input "5,000 kW DC"
click at [523, 219] on input at bounding box center [554, 210] width 75 height 23
type input "4,000 kW AC"
click at [476, 247] on span "Upload Helioscope pdf" at bounding box center [498, 242] width 77 height 12
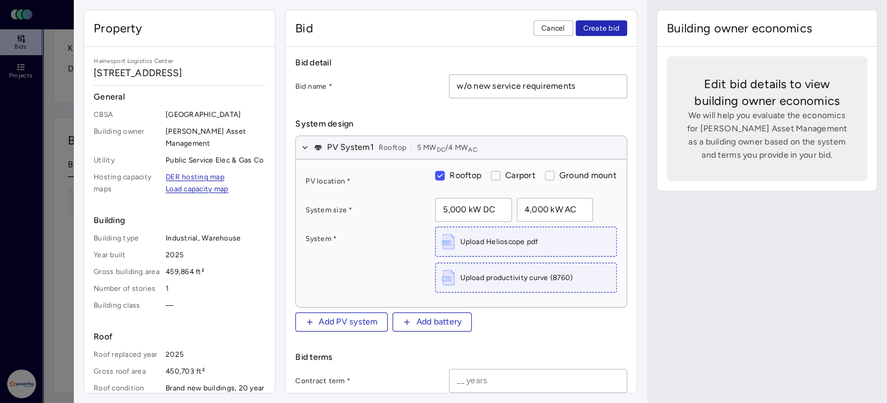
type input "C:\fakepath\helioscope_simulation_17038154_summary.pdf"
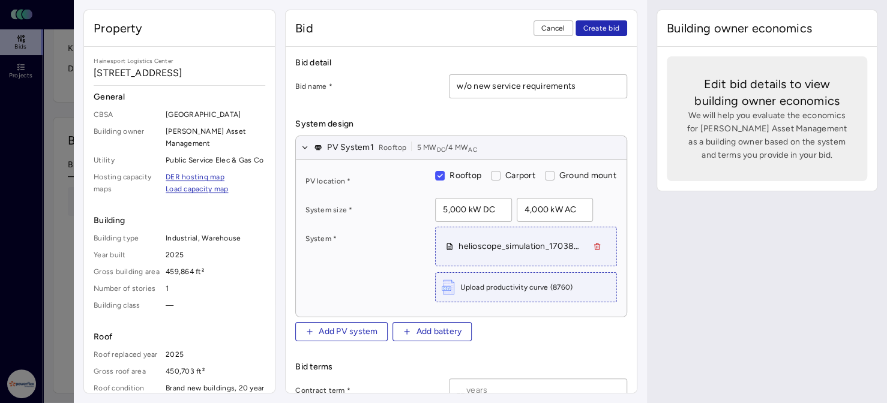
click at [515, 293] on span "Upload productivity curve (8760)" at bounding box center [516, 287] width 112 height 12
click at [490, 293] on span "Upload productivity curve (8760)" at bounding box center [516, 287] width 112 height 12
click at [529, 293] on span "Upload productivity curve (8760)" at bounding box center [516, 287] width 112 height 12
type input "C:\fakepath\simulation_17038154_hourly_data.csv"
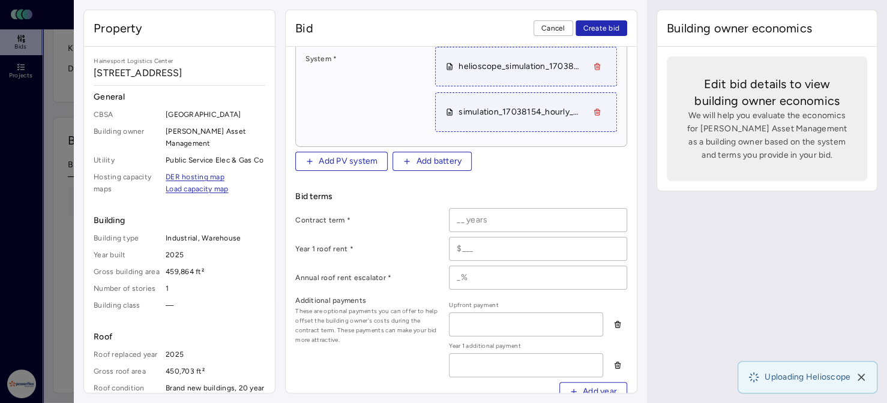
scroll to position [240, 0]
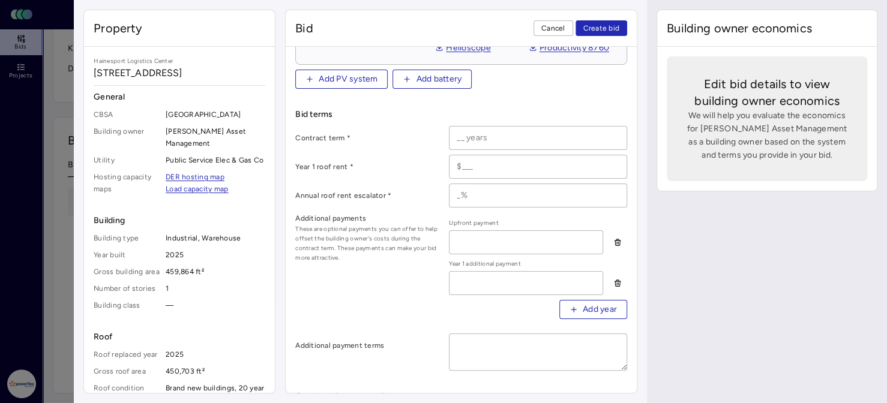
click at [466, 149] on input at bounding box center [537, 138] width 177 height 23
type input "20 years"
click at [472, 176] on input at bounding box center [537, 166] width 177 height 23
type input "$1,030,000"
click at [473, 197] on input at bounding box center [537, 195] width 177 height 23
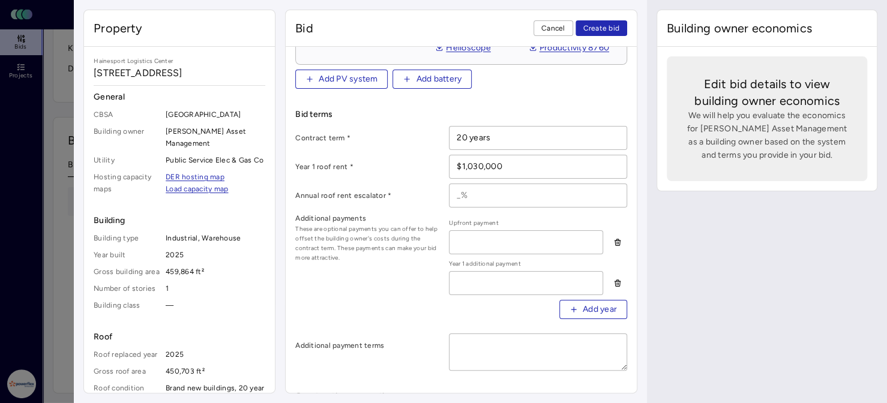
type input "2%"
click at [510, 247] on input at bounding box center [525, 242] width 153 height 23
type input "$0"
click at [482, 293] on input at bounding box center [525, 283] width 153 height 23
type input "$0"
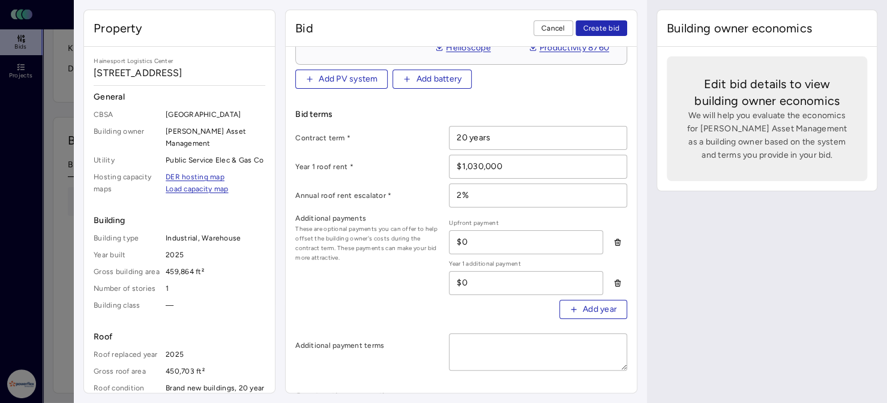
scroll to position [420, 0]
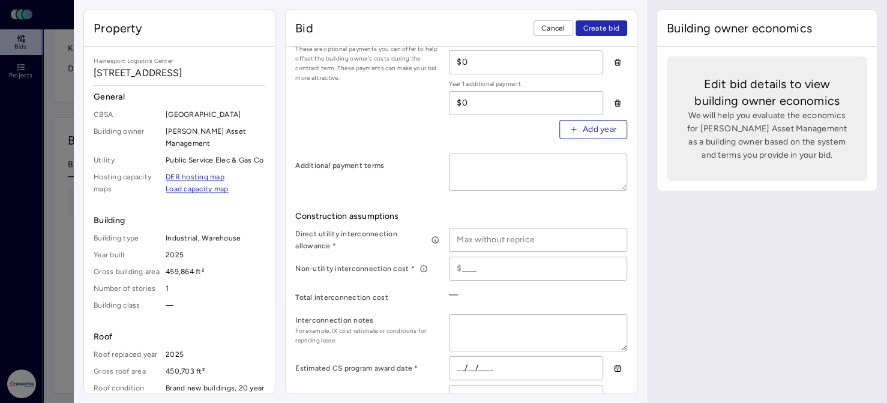
click at [502, 246] on input at bounding box center [537, 240] width 177 height 23
type input "$262,000"
click at [495, 273] on input at bounding box center [537, 268] width 177 height 23
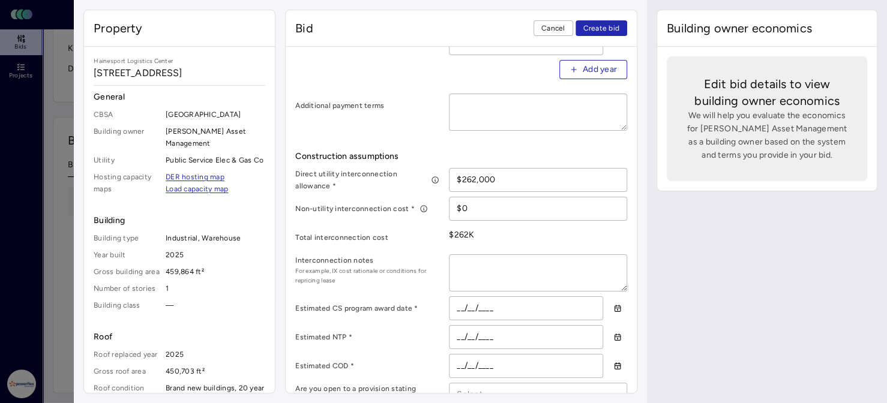
type input "$0"
click at [470, 274] on textarea at bounding box center [537, 273] width 177 height 36
paste textarea ""Based on the system size and building sizes, PowerFlex believes it is very lik…"
type textarea "x"
type textarea ""Based on the system size and building sizes, PowerFlex believes it is very lik…"
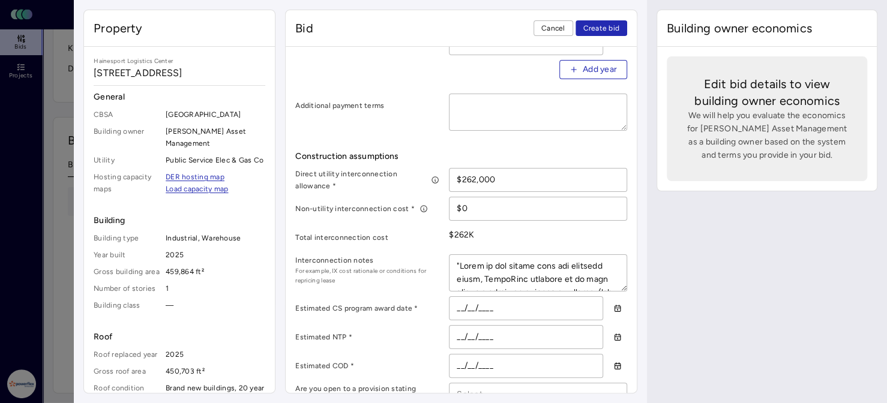
type textarea "x"
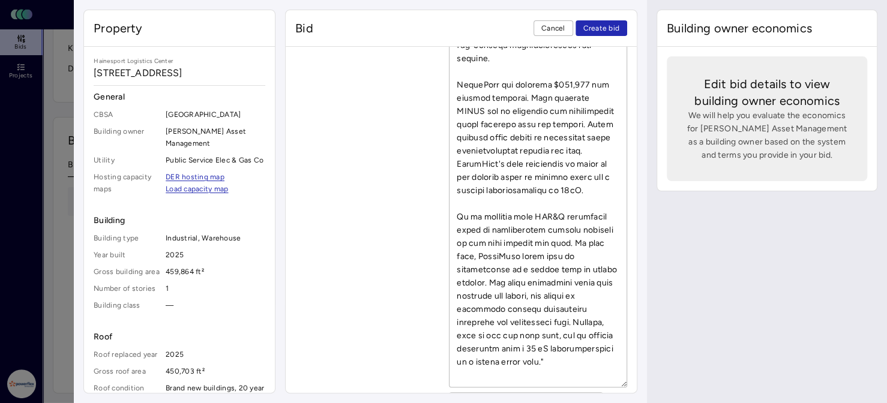
scroll to position [66, 0]
type textarea ""Based on the system size and building sizes, PowerFlex believes it is very lik…"
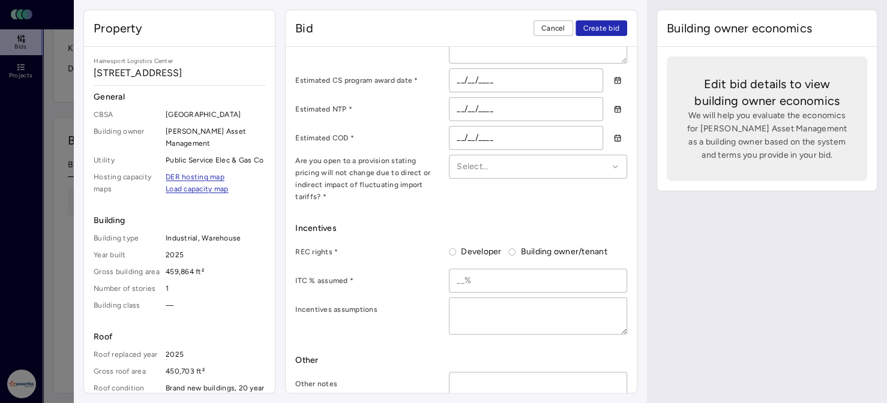
scroll to position [1172, 0]
click at [470, 85] on input "__/__/____" at bounding box center [525, 78] width 153 height 23
type input "04/01/202_"
type textarea "x"
type input "[DATE]"
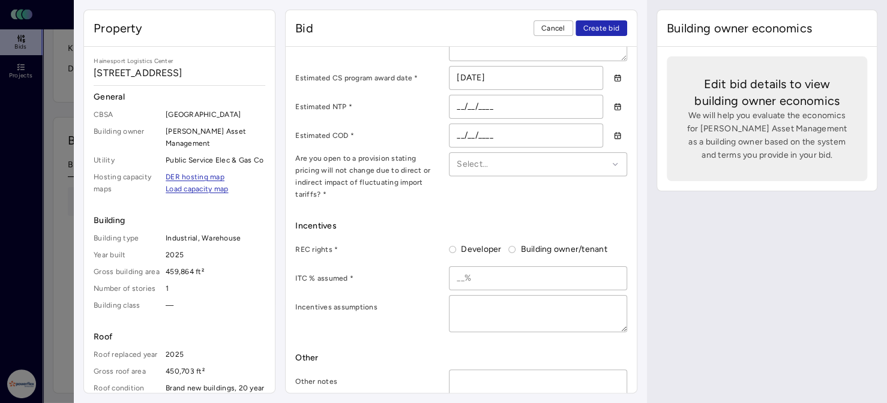
type textarea "x"
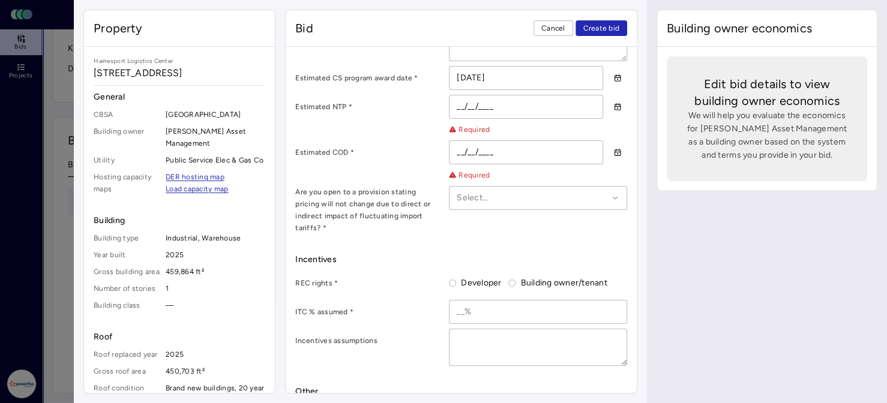
type input "[DATE]"
click at [483, 118] on input "__/__/____" at bounding box center [525, 106] width 153 height 23
type input "09/01/202_"
type textarea "x"
type input "[DATE]"
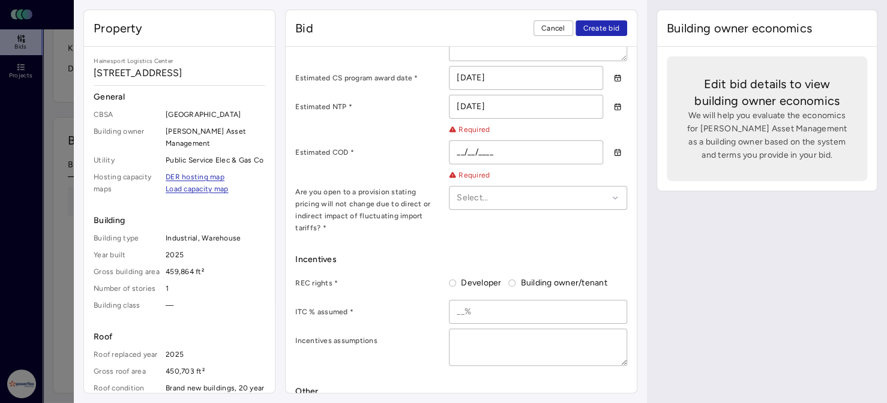
click at [487, 158] on input "__/__/____" at bounding box center [525, 152] width 153 height 23
type input "06/01/201_"
type textarea "x"
type input "[DATE]"
type textarea "x"
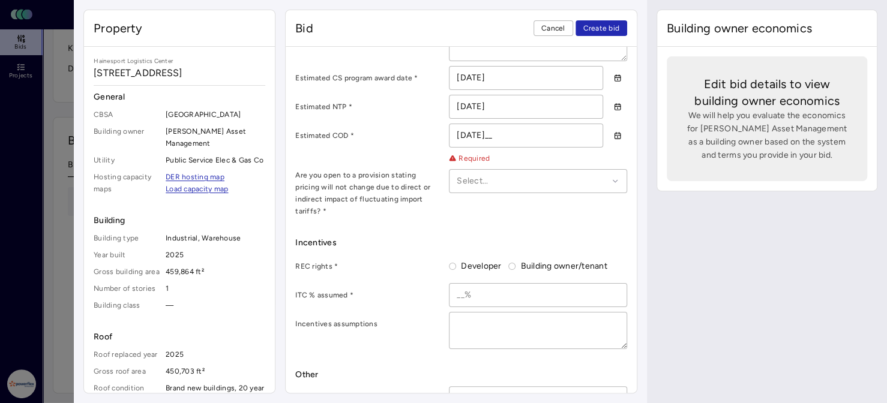
type input "06/01/202_"
type textarea "x"
type input "[DATE]"
click at [485, 188] on div at bounding box center [532, 181] width 151 height 13
click at [472, 249] on span "No" at bounding box center [470, 244] width 12 height 10
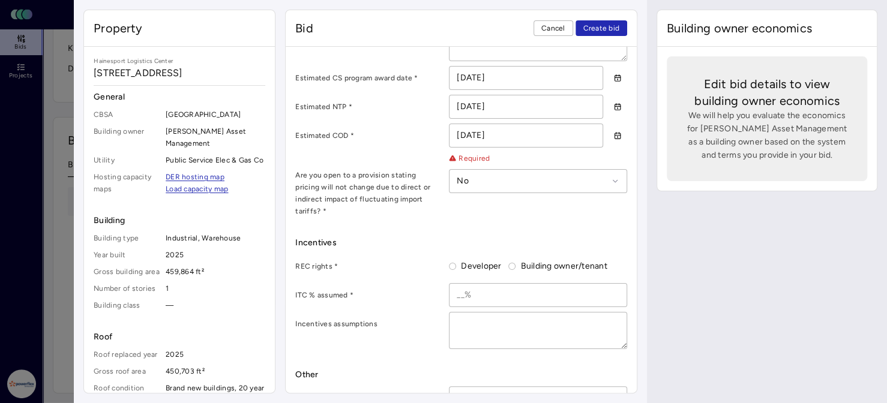
click at [452, 263] on button "Developer" at bounding box center [452, 266] width 7 height 7
radio input "true"
click at [467, 288] on input at bounding box center [537, 295] width 177 height 23
type input "40%"
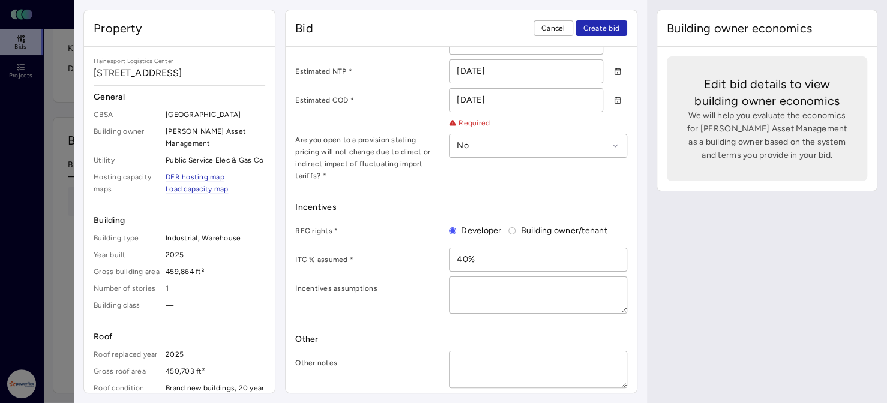
click at [490, 283] on textarea at bounding box center [537, 295] width 177 height 36
paste textarea "CSEP REC rates and required discount percentages are subject to change for the …"
type textarea "x"
type textarea "CSEP REC rates and required discount percentages are subject to change for the …"
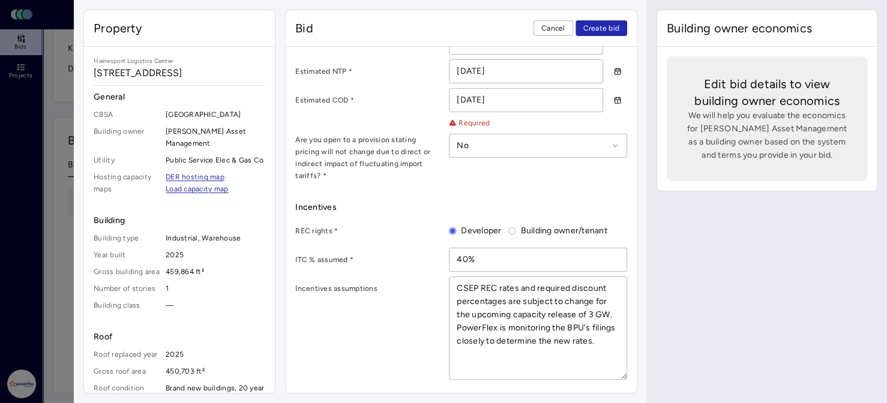
type textarea "x"
type textarea "CSEP REC rates and required discount percentages are subject to change for the …"
type textarea "x"
type textarea "CSEP REC rates and required discount percentages are subject to change for the …"
type textarea "x"
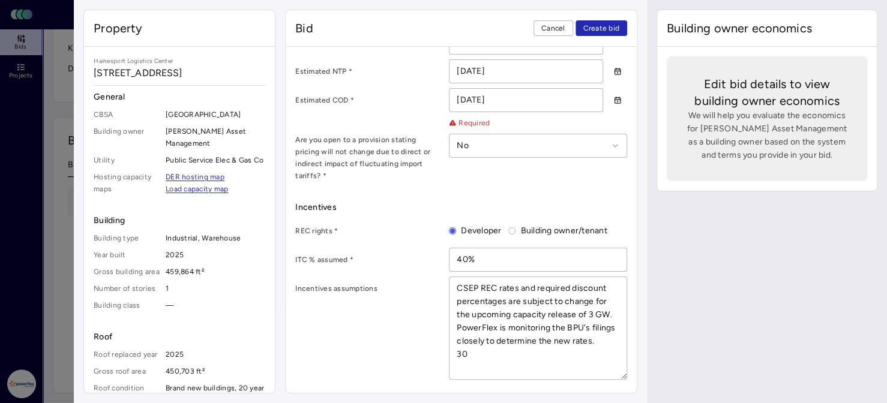
type textarea "CSEP REC rates and required discount percentages are subject to change for the …"
type textarea "x"
type textarea "CSEP REC rates and required discount percentages are subject to change for the …"
type textarea "x"
type textarea "CSEP REC rates and required discount percentages are subject to change for the …"
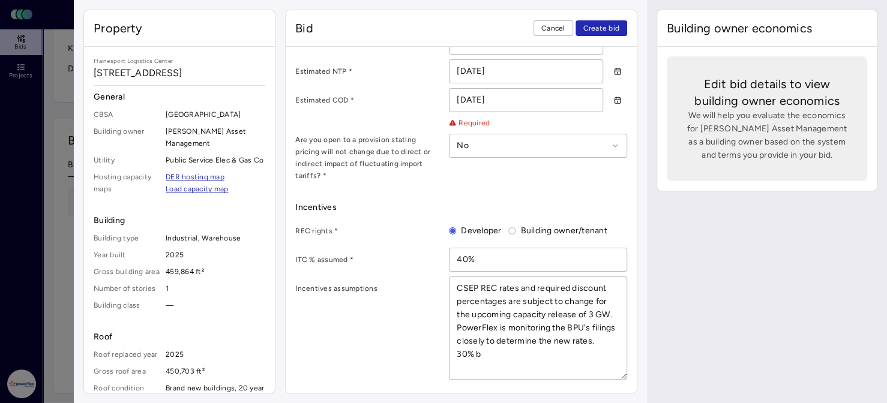
type textarea "x"
type textarea "CSEP REC rates and required discount percentages are subject to change for the …"
type textarea "x"
type textarea "CSEP REC rates and required discount percentages are subject to change for the …"
type textarea "x"
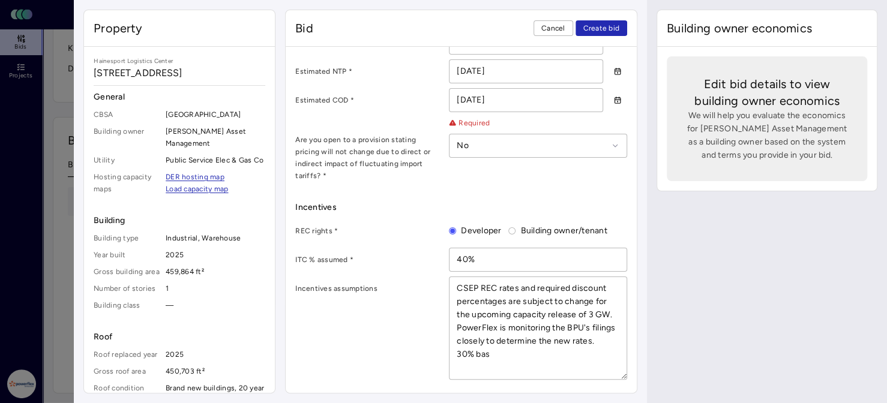
type textarea "CSEP REC rates and required discount percentages are subject to change for the …"
type textarea "x"
type textarea "CSEP REC rates and required discount percentages are subject to change for the …"
type textarea "x"
type textarea "CSEP REC rates and required discount percentages are subject to change for the …"
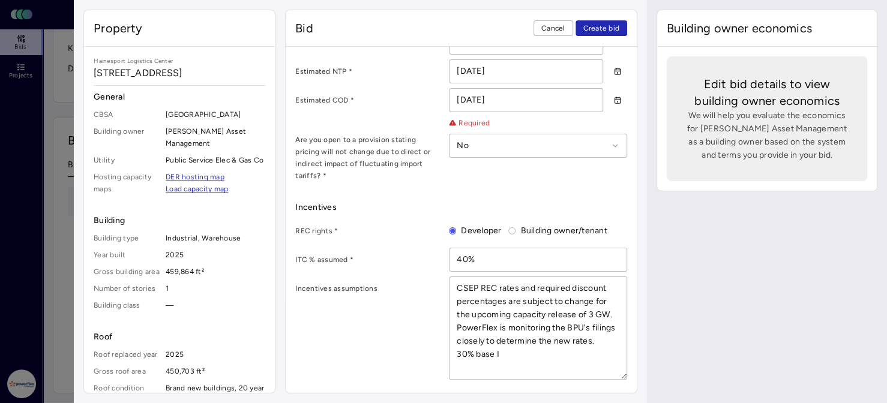
type textarea "x"
type textarea "CSEP REC rates and required discount percentages are subject to change for the …"
type textarea "x"
type textarea "CSEP REC rates and required discount percentages are subject to change for the …"
type textarea "x"
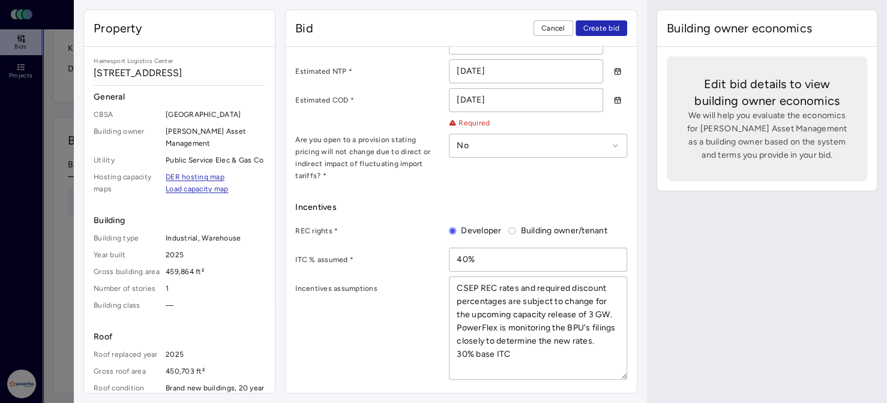
type textarea "CSEP REC rates and required discount percentages are subject to change for the …"
type textarea "x"
type textarea "CSEP REC rates and required discount percentages are subject to change for the …"
type textarea "x"
type textarea "CSEP REC rates and required discount percentages are subject to change for the …"
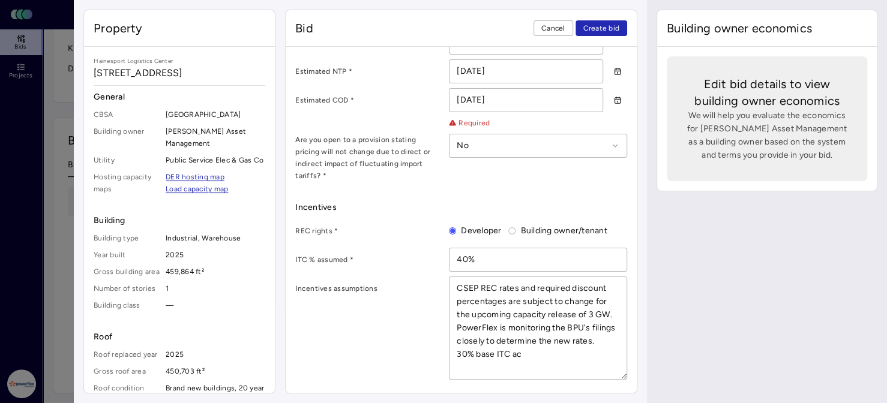
type textarea "x"
type textarea "CSEP REC rates and required discount percentages are subject to change for the …"
type textarea "x"
type textarea "CSEP REC rates and required discount percentages are subject to change for the …"
type textarea "x"
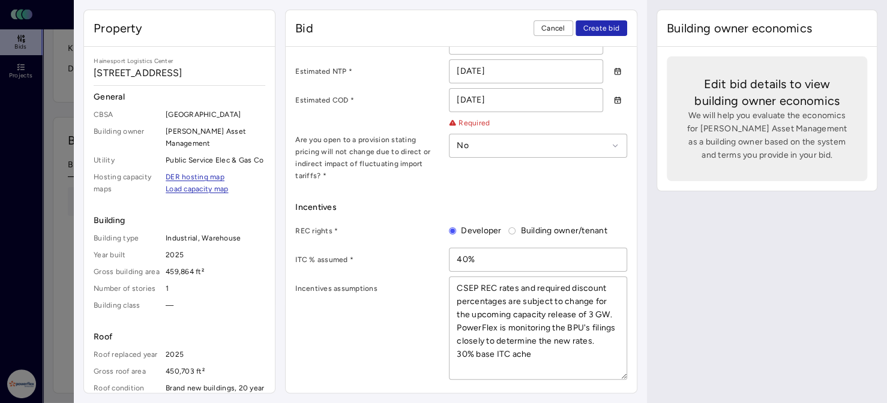
type textarea "CSEP REC rates and required discount percentages are subject to change for the …"
type textarea "x"
type textarea "CSEP REC rates and required discount percentages are subject to change for the …"
type textarea "x"
type textarea "CSEP REC rates and required discount percentages are subject to change for the …"
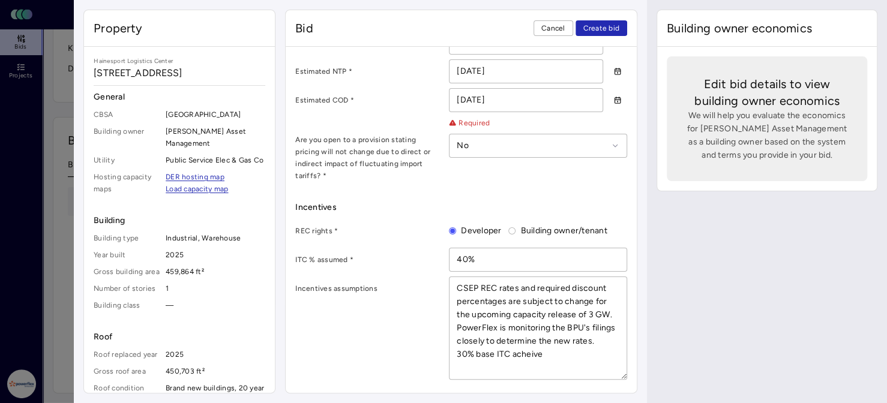
type textarea "x"
type textarea "CSEP REC rates and required discount percentages are subject to change for the …"
type textarea "x"
type textarea "CSEP REC rates and required discount percentages are subject to change for the …"
type textarea "x"
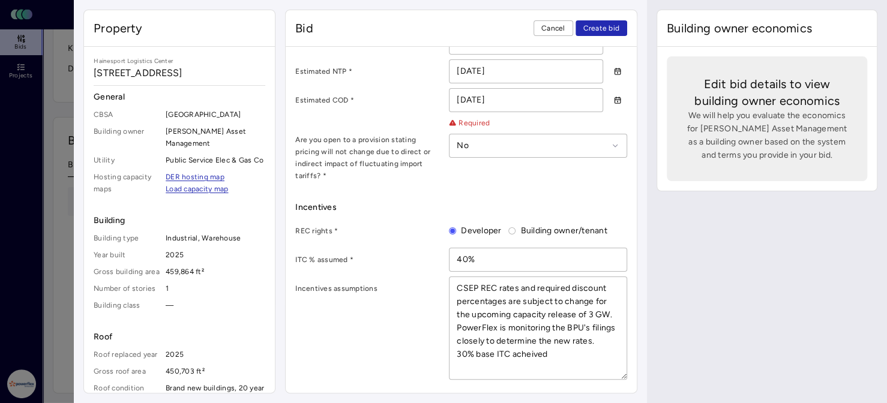
type textarea "CSEP REC rates and required discount percentages are subject to change for the …"
type textarea "x"
type textarea "CSEP REC rates and required discount percentages are subject to change for the …"
type textarea "x"
type textarea "CSEP REC rates and required discount percentages are subject to change for the …"
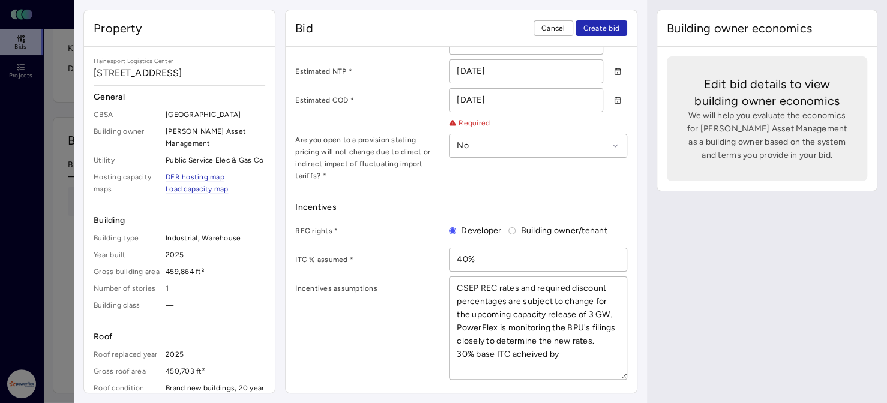
type textarea "x"
type textarea "CSEP REC rates and required discount percentages are subject to change for the …"
type textarea "x"
type textarea "CSEP REC rates and required discount percentages are subject to change for the …"
type textarea "x"
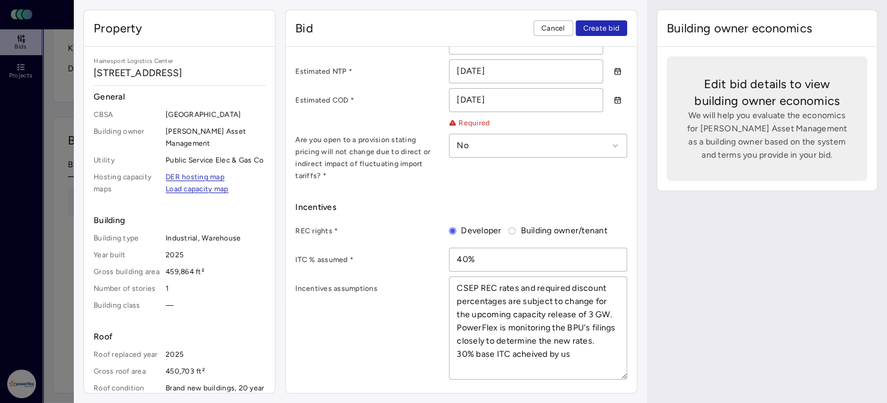
type textarea "CSEP REC rates and required discount percentages are subject to change for the …"
type textarea "x"
type textarea "CSEP REC rates and required discount percentages are subject to change for the …"
type textarea "x"
type textarea "CSEP REC rates and required discount percentages are subject to change for the …"
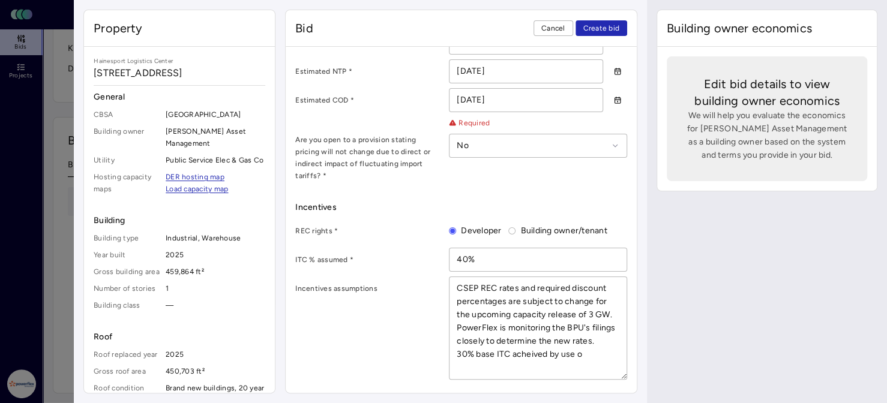
type textarea "x"
type textarea "CSEP REC rates and required discount percentages are subject to change for the …"
type textarea "x"
type textarea "CSEP REC rates and required discount percentages are subject to change for the …"
type textarea "x"
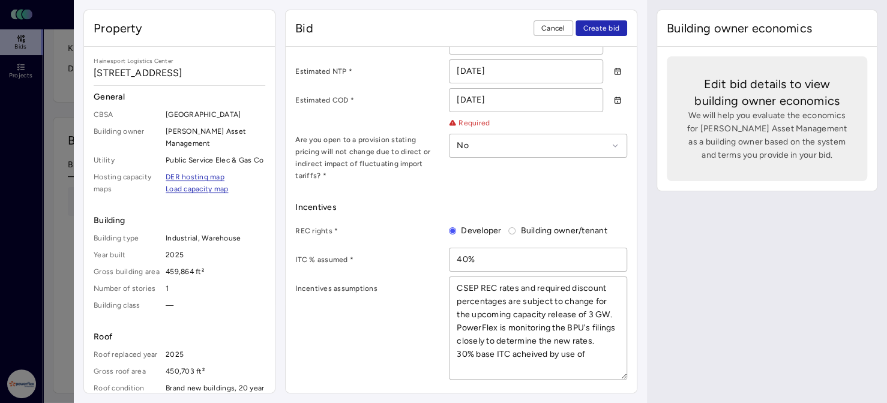
type textarea "CSEP REC rates and required discount percentages are subject to change for the …"
type textarea "x"
type textarea "CSEP REC rates and required discount percentages are subject to change for the …"
type textarea "x"
type textarea "CSEP REC rates and required discount percentages are subject to change for the …"
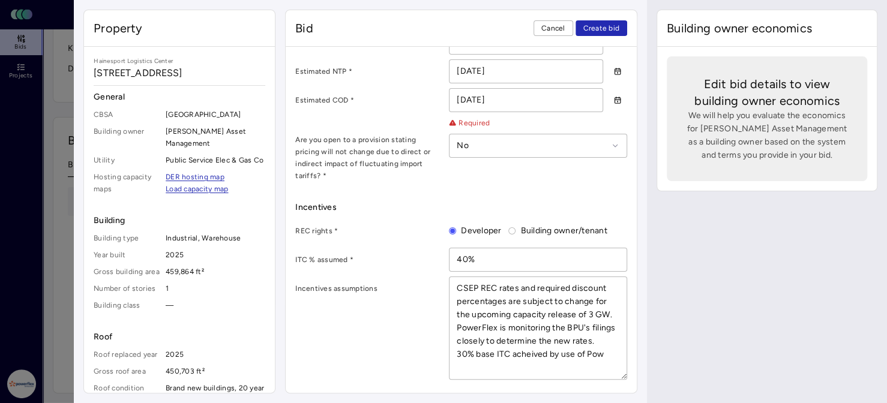
type textarea "x"
type textarea "CSEP REC rates and required discount percentages are subject to change for the …"
type textarea "x"
type textarea "CSEP REC rates and required discount percentages are subject to change for the …"
type textarea "x"
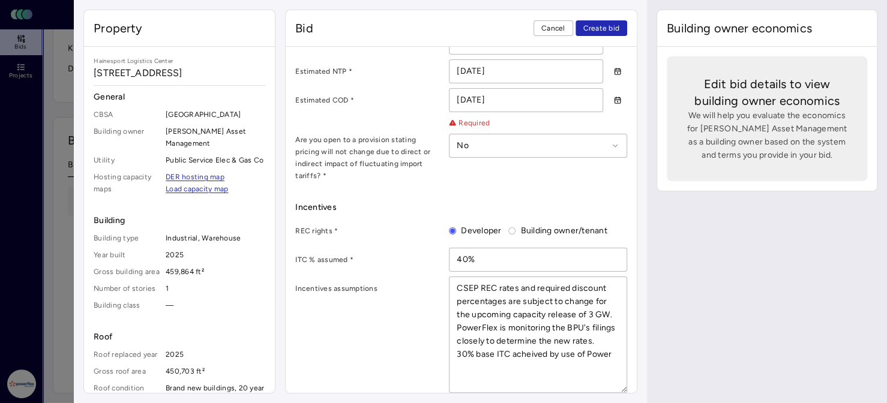
type textarea "CSEP REC rates and required discount percentages are subject to change for the …"
type textarea "x"
type textarea "CSEP REC rates and required discount percentages are subject to change for the …"
type textarea "x"
type textarea "CSEP REC rates and required discount percentages are subject to change for the …"
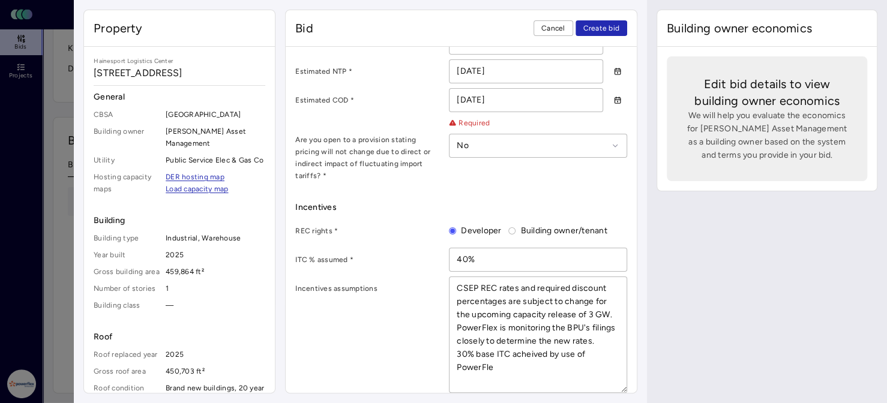
type textarea "x"
type textarea "CSEP REC rates and required discount percentages are subject to change for the …"
type textarea "x"
type textarea "CSEP REC rates and required discount percentages are subject to change for the …"
type textarea "x"
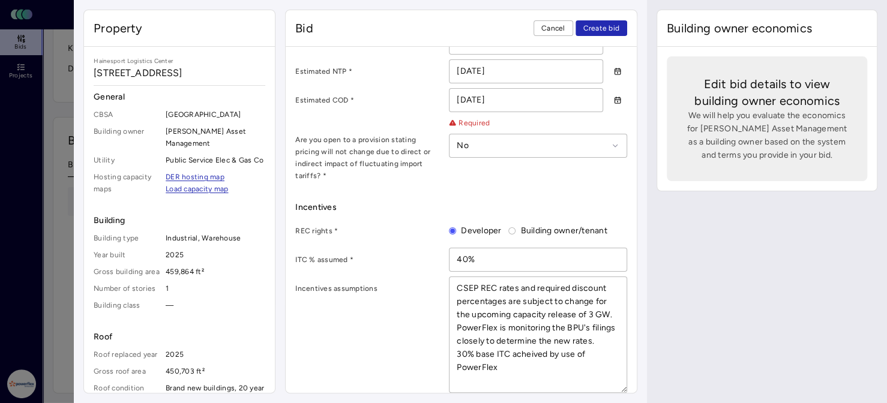
type textarea "CSEP REC rates and required discount percentages are subject to change for the …"
type textarea "x"
type textarea "CSEP REC rates and required discount percentages are subject to change for the …"
type textarea "x"
type textarea "CSEP REC rates and required discount percentages are subject to change for the …"
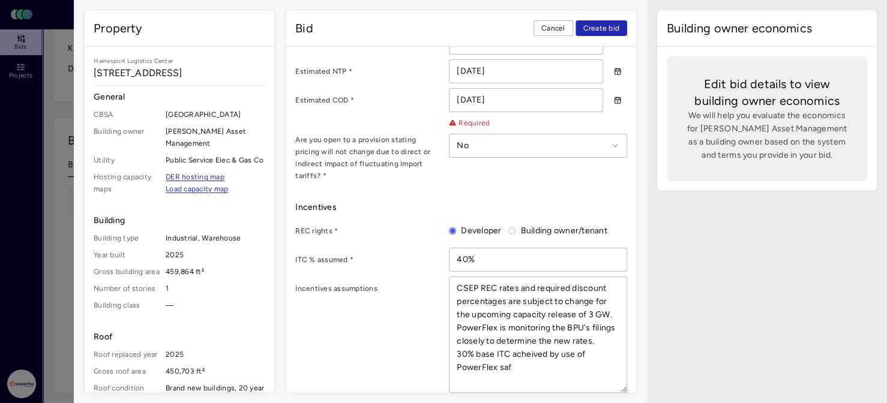
type textarea "x"
type textarea "CSEP REC rates and required discount percentages are subject to change for the …"
type textarea "x"
type textarea "CSEP REC rates and required discount percentages are subject to change for the …"
type textarea "x"
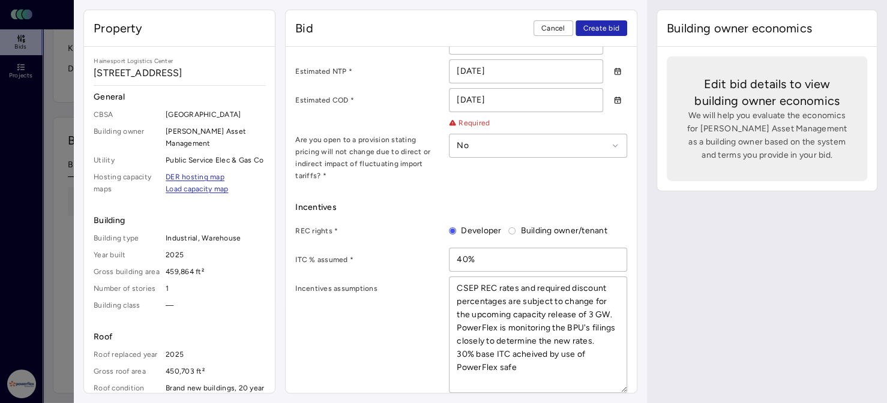
type textarea "CSEP REC rates and required discount percentages are subject to change for the …"
type textarea "x"
type textarea "CSEP REC rates and required discount percentages are subject to change for the …"
type textarea "x"
type textarea "CSEP REC rates and required discount percentages are subject to change for the …"
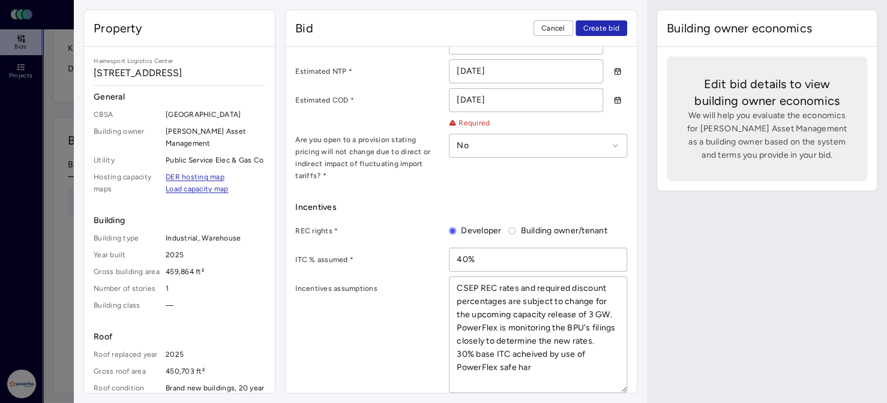
type textarea "x"
type textarea "CSEP REC rates and required discount percentages are subject to change for the …"
type textarea "x"
type textarea "CSEP REC rates and required discount percentages are subject to change for the …"
type textarea "x"
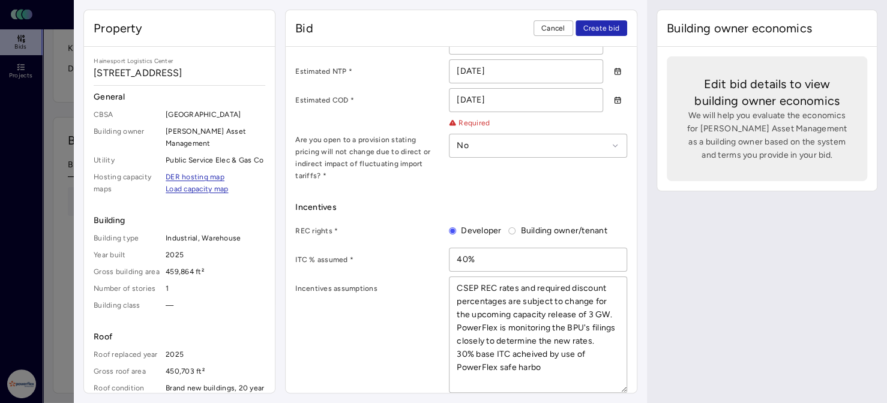
type textarea "CSEP REC rates and required discount percentages are subject to change for the …"
type textarea "x"
type textarea "CSEP REC rates and required discount percentages are subject to change for the …"
type textarea "x"
type textarea "CSEP REC rates and required discount percentages are subject to change for the …"
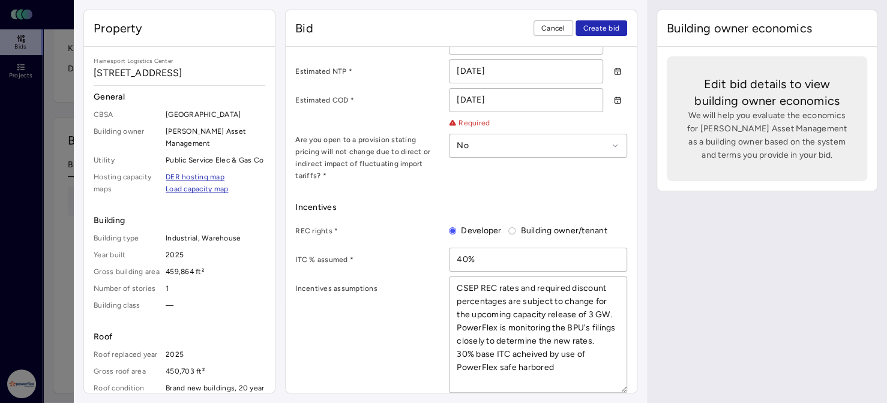
type textarea "x"
type textarea "CSEP REC rates and required discount percentages are subject to change for the …"
type textarea "x"
type textarea "CSEP REC rates and required discount percentages are subject to change for the …"
type textarea "x"
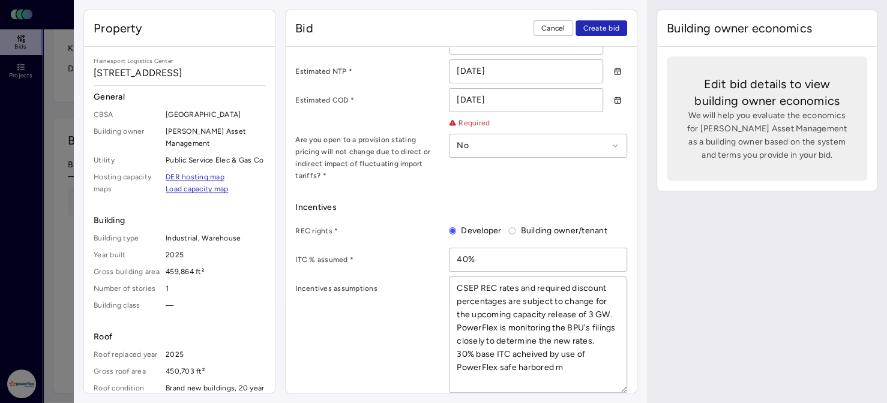
type textarea "CSEP REC rates and required discount percentages are subject to change for the …"
type textarea "x"
type textarea "CSEP REC rates and required discount percentages are subject to change for the …"
type textarea "x"
type textarea "CSEP REC rates and required discount percentages are subject to change for the …"
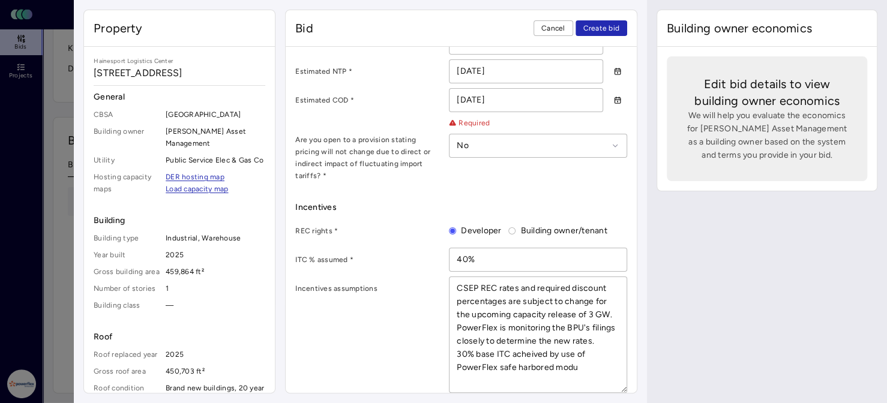
type textarea "x"
type textarea "CSEP REC rates and required discount percentages are subject to change for the …"
type textarea "x"
type textarea "CSEP REC rates and required discount percentages are subject to change for the …"
type textarea "x"
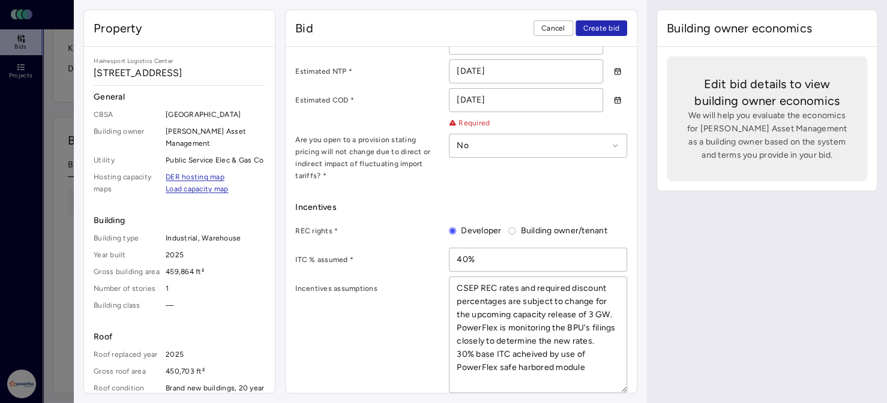
type textarea "CSEP REC rates and required discount percentages are subject to change for the …"
type textarea "x"
type textarea "CSEP REC rates and required discount percentages are subject to change for the …"
type textarea "x"
type textarea "CSEP REC rates and required discount percentages are subject to change for the …"
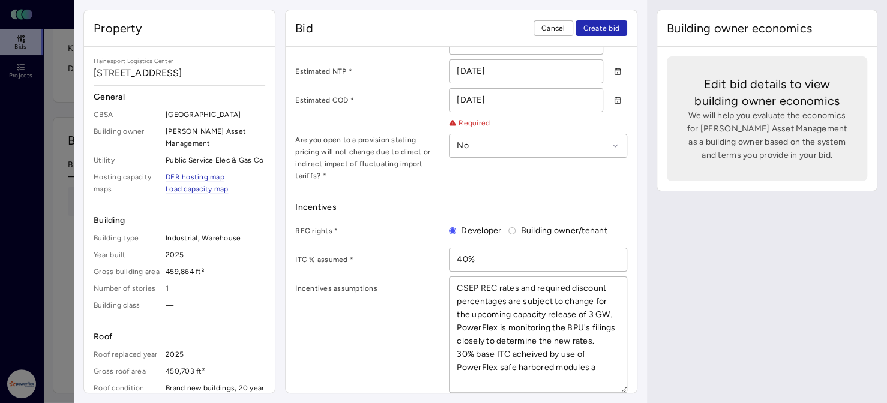
type textarea "x"
type textarea "CSEP REC rates and required discount percentages are subject to change for the …"
type textarea "x"
type textarea "CSEP REC rates and required discount percentages are subject to change for the …"
type textarea "x"
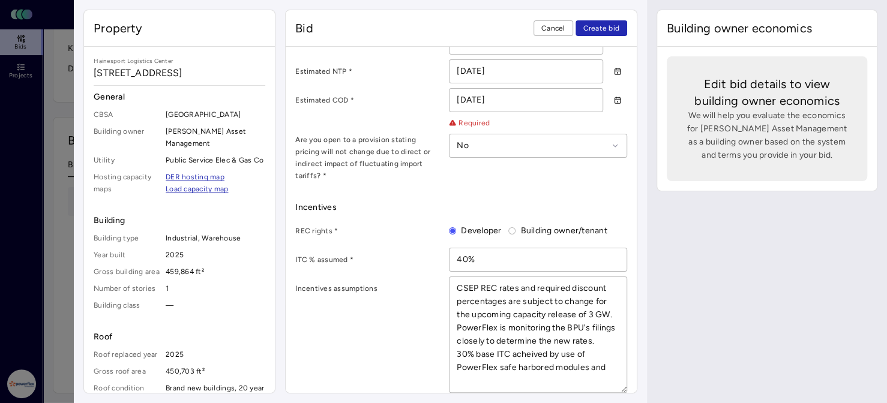
type textarea "CSEP REC rates and required discount percentages are subject to change for the …"
type textarea "x"
type textarea "CSEP REC rates and required discount percentages are subject to change for the …"
type textarea "x"
type textarea "CSEP REC rates and required discount percentages are subject to change for the …"
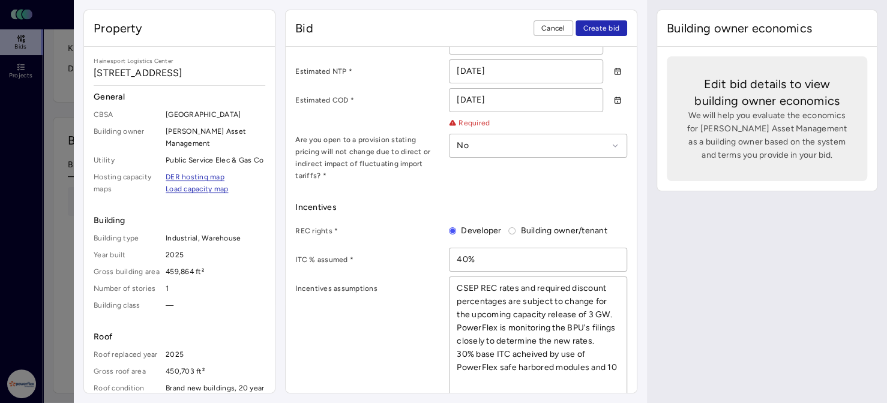
type textarea "x"
type textarea "CSEP REC rates and required discount percentages are subject to change for the …"
type textarea "x"
type textarea "CSEP REC rates and required discount percentages are subject to change for the …"
type textarea "x"
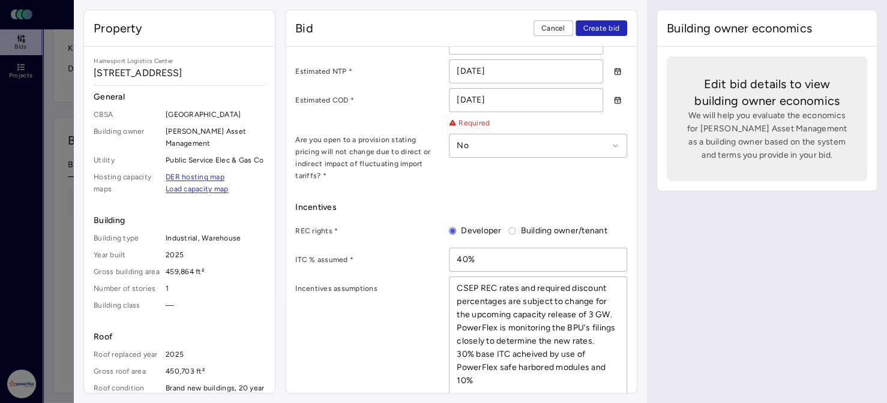
type textarea "CSEP REC rates and required discount percentages are subject to change for the …"
type textarea "x"
type textarea "CSEP REC rates and required discount percentages are subject to change for the …"
type textarea "x"
type textarea "CSEP REC rates and required discount percentages are subject to change for the …"
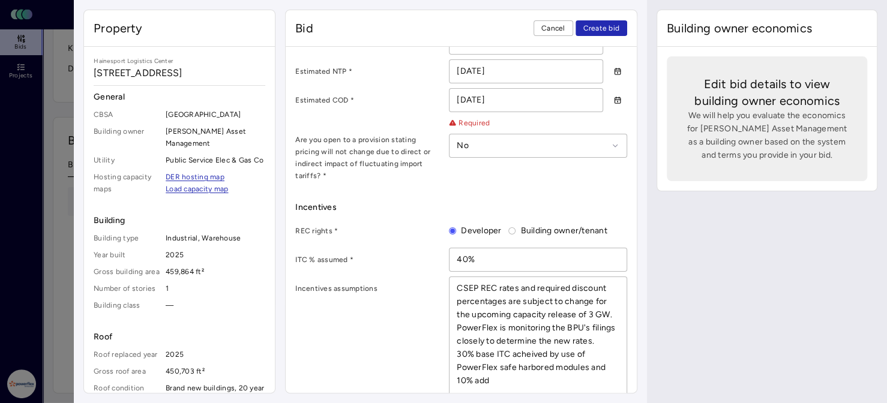
type textarea "x"
type textarea "CSEP REC rates and required discount percentages are subject to change for the …"
type textarea "x"
type textarea "CSEP REC rates and required discount percentages are subject to change for the …"
type textarea "x"
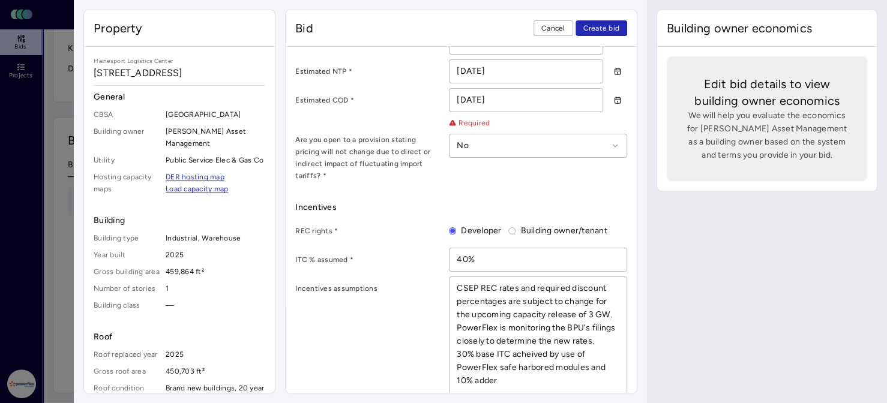
type textarea "CSEP REC rates and required discount percentages are subject to change for the …"
type textarea "x"
type textarea "CSEP REC rates and required discount percentages are subject to change for the …"
type textarea "x"
type textarea "CSEP REC rates and required discount percentages are subject to change for the …"
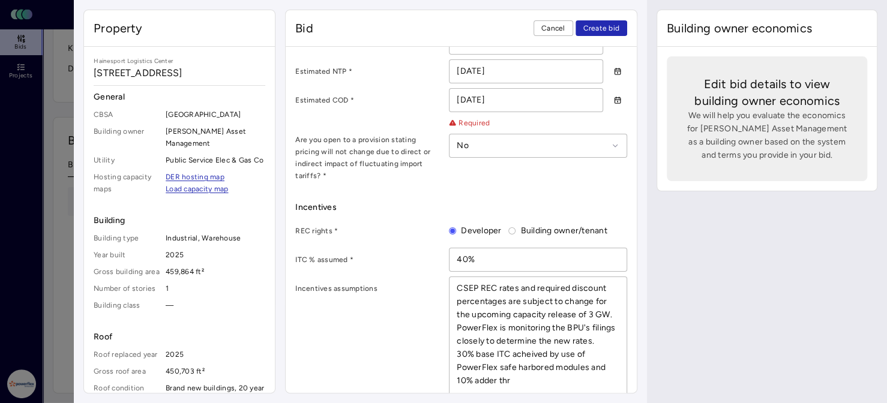
type textarea "x"
type textarea "CSEP REC rates and required discount percentages are subject to change for the …"
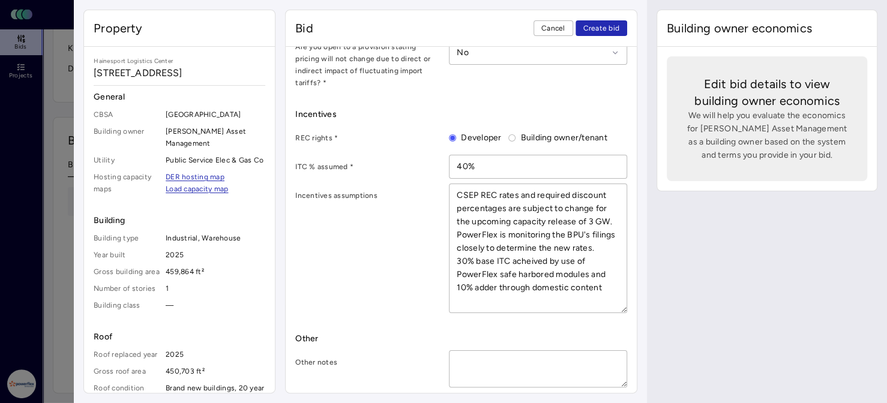
click at [536, 352] on textarea at bounding box center [537, 369] width 177 height 36
paste textarea ""Pricing inclusions: prevailing wage, 0% sales tax (statewide exemption), trenc…"
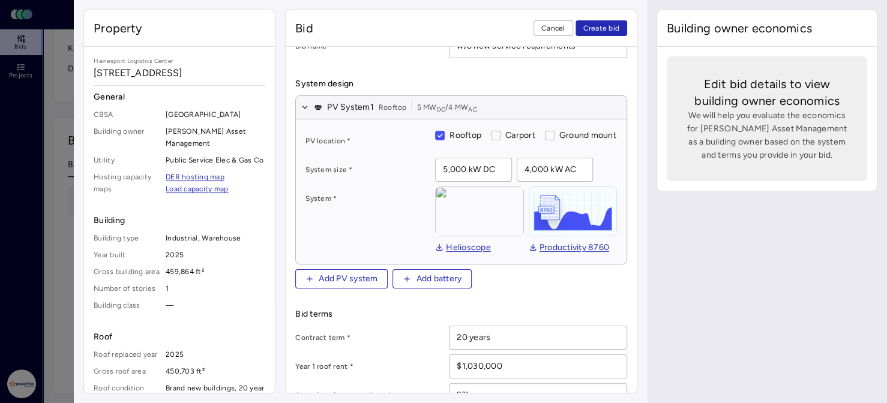
scroll to position [0, 0]
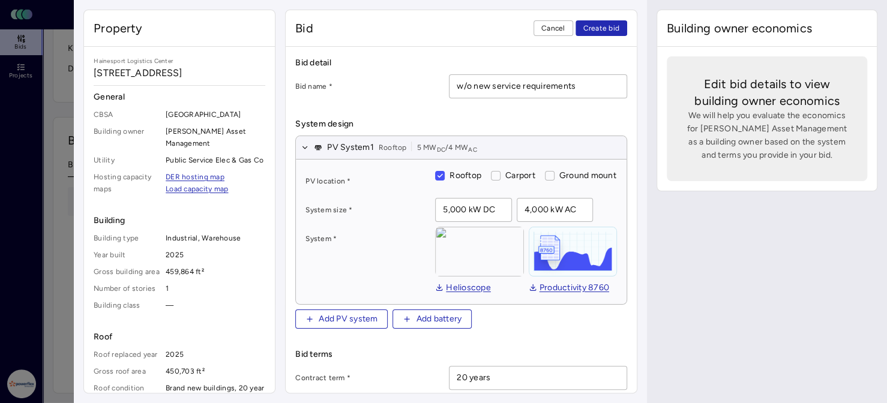
click at [598, 22] on span "Create bid" at bounding box center [601, 28] width 37 height 12
click at [598, 27] on span "Create bid" at bounding box center [601, 28] width 37 height 12
click at [602, 26] on span "Create bid" at bounding box center [601, 28] width 37 height 12
click at [602, 27] on span "Create bid" at bounding box center [601, 28] width 37 height 12
click at [407, 71] on div "Bid detail Bid name * w/o new service requirements" at bounding box center [461, 77] width 332 height 42
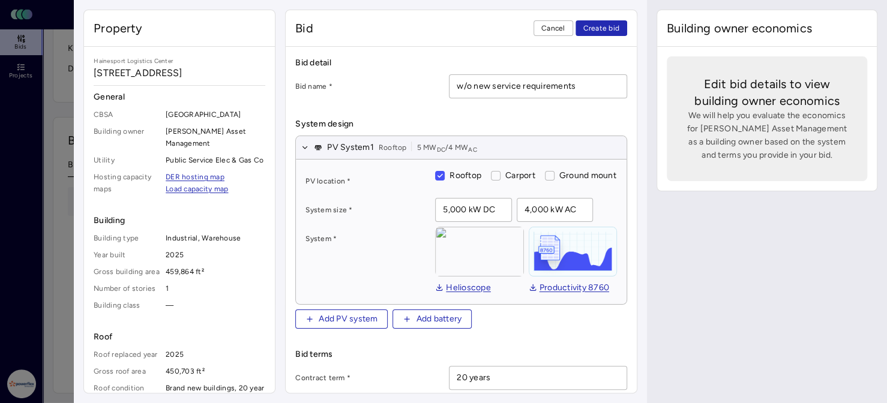
click at [409, 80] on label "Bid name *" at bounding box center [367, 86] width 144 height 12
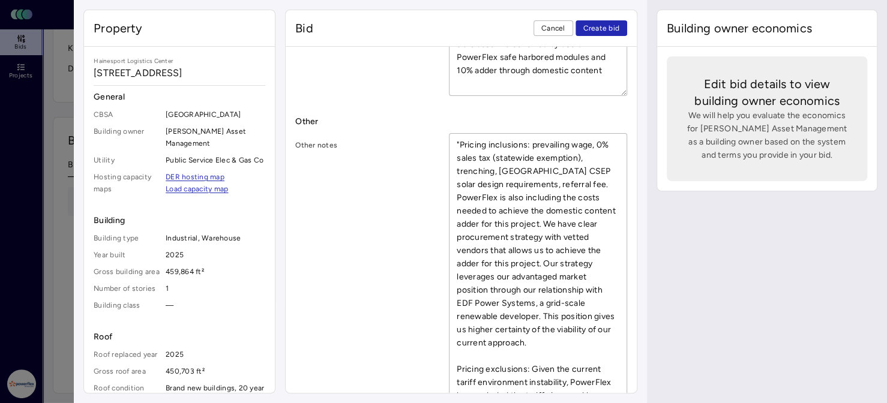
scroll to position [1578, 0]
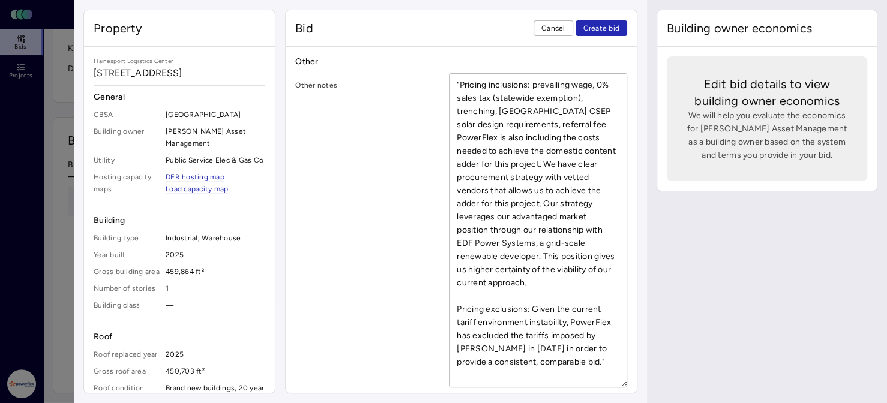
click at [506, 355] on textarea ""Pricing inclusions: prevailing wage, 0% sales tax (statewide exemption), trenc…" at bounding box center [537, 230] width 177 height 313
click at [605, 28] on span "Create bid" at bounding box center [601, 28] width 37 height 12
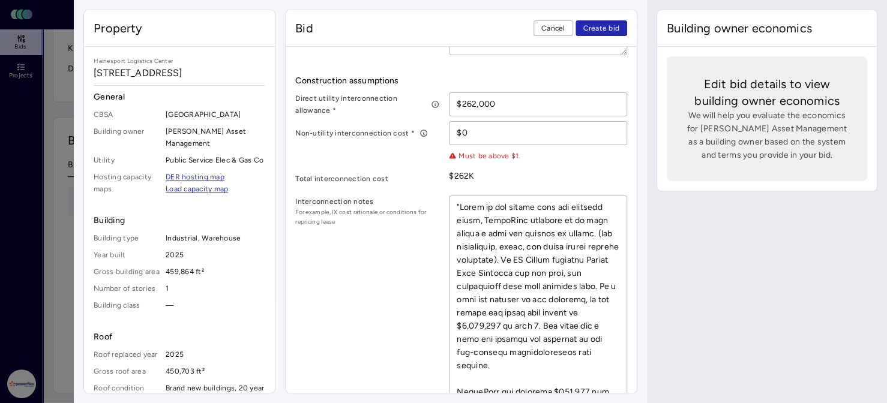
scroll to position [542, 0]
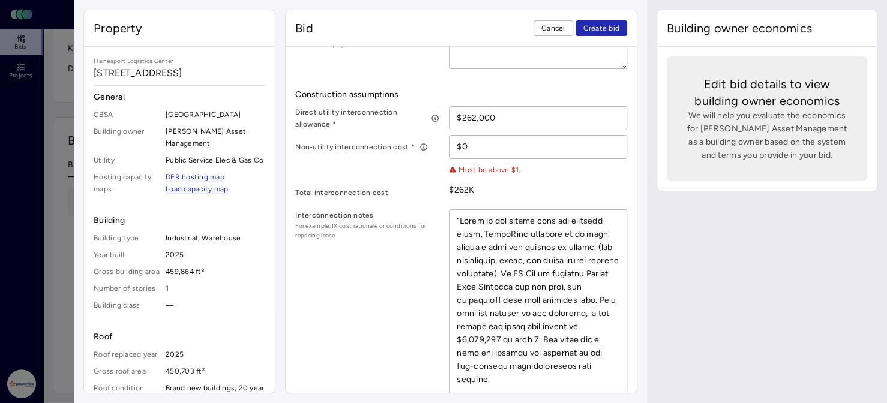
click at [484, 150] on input "$0" at bounding box center [537, 147] width 177 height 23
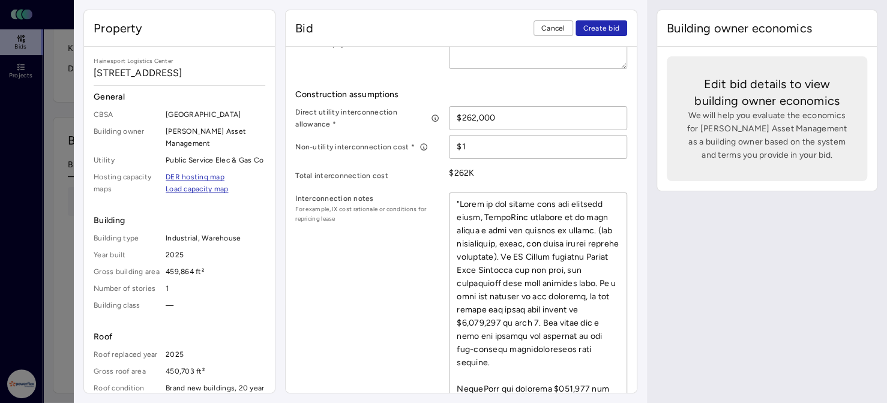
click at [504, 183] on div "$262K" at bounding box center [538, 173] width 178 height 19
click at [592, 23] on span "Create bid" at bounding box center [601, 28] width 37 height 12
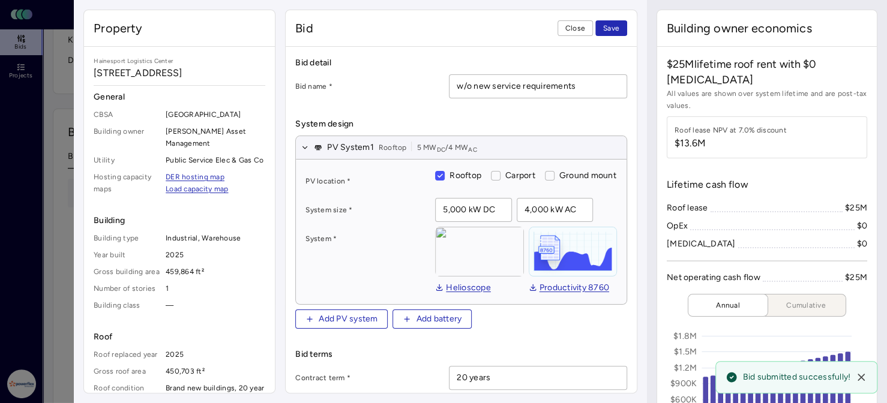
click at [610, 28] on span "Save" at bounding box center [611, 28] width 16 height 12
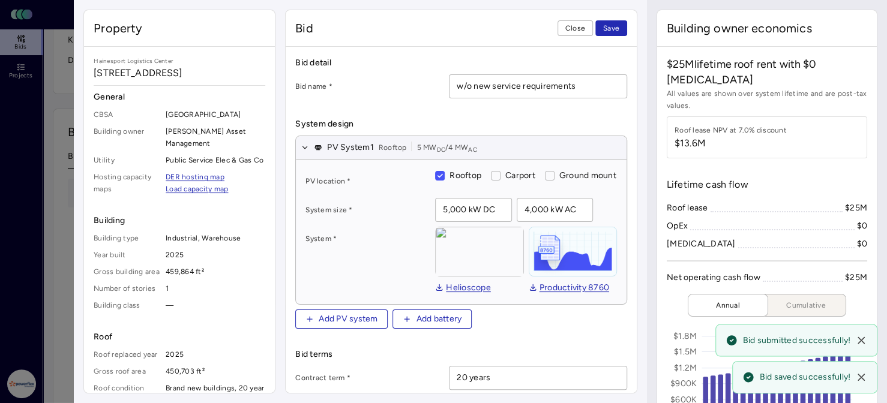
click at [574, 29] on span "Close" at bounding box center [575, 28] width 20 height 12
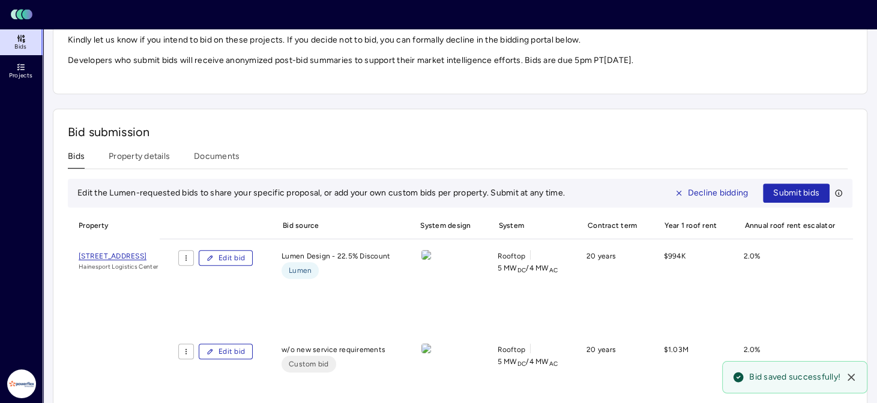
click at [245, 252] on span "Edit bid" at bounding box center [231, 258] width 26 height 12
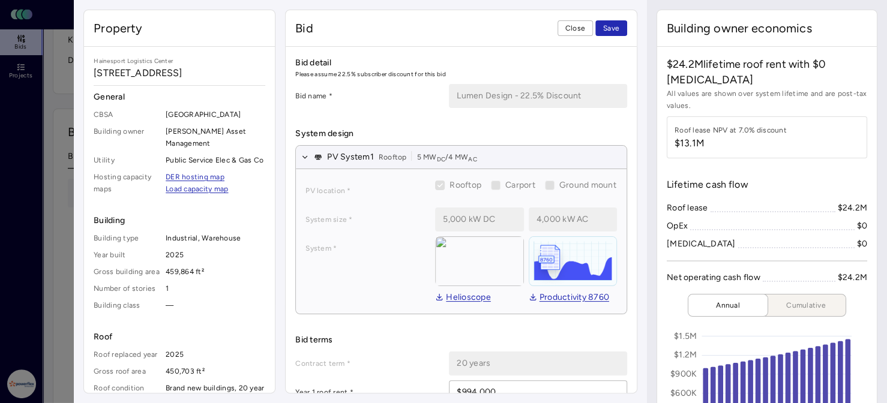
click at [606, 25] on span "Save" at bounding box center [611, 28] width 16 height 12
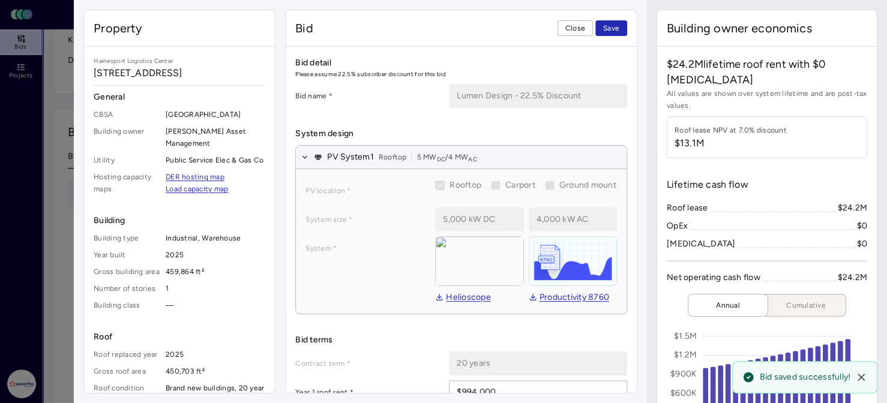
click at [574, 24] on span "Close" at bounding box center [575, 28] width 20 height 12
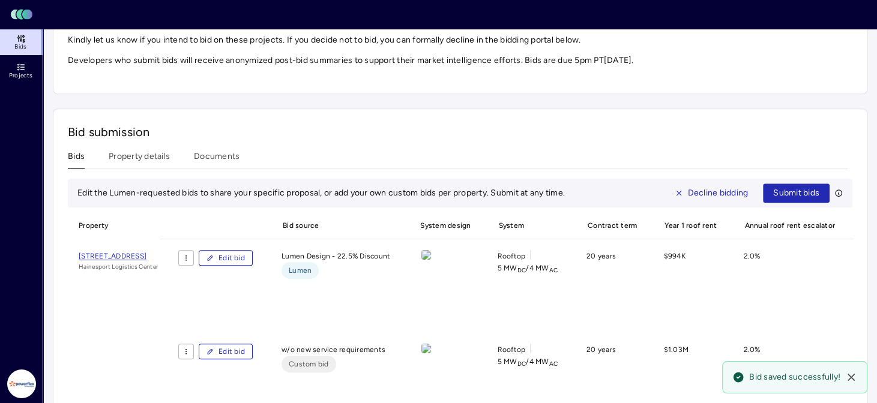
click at [796, 190] on span "Submit bids" at bounding box center [796, 193] width 46 height 13
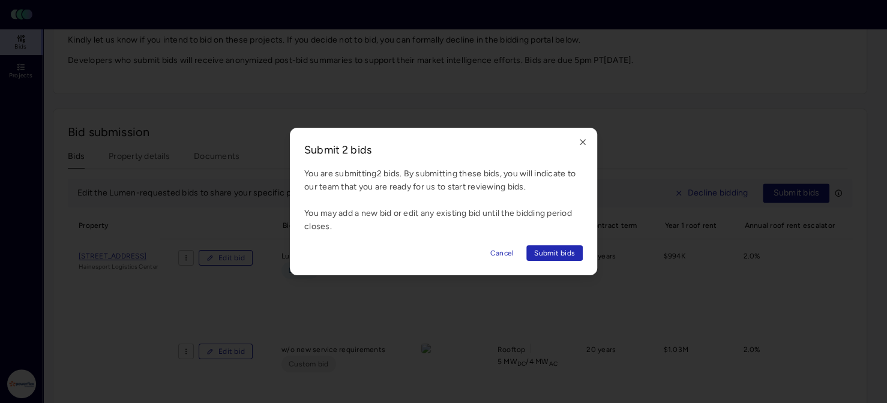
click at [562, 251] on span "Submit bids" at bounding box center [554, 253] width 41 height 12
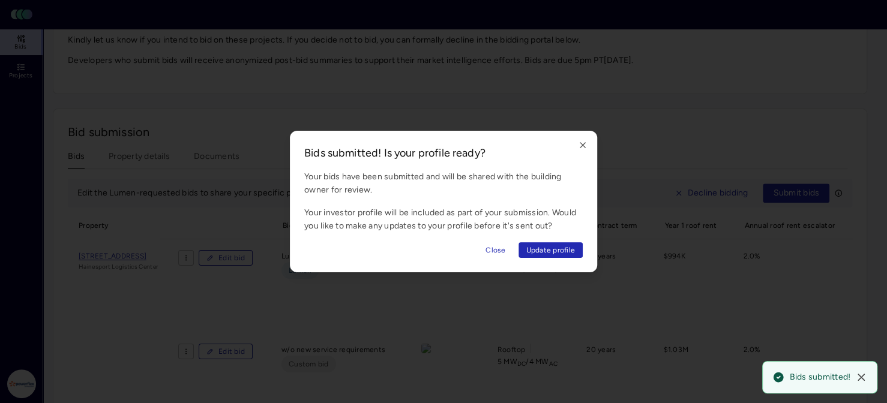
click at [555, 247] on span "Update profile" at bounding box center [550, 250] width 49 height 12
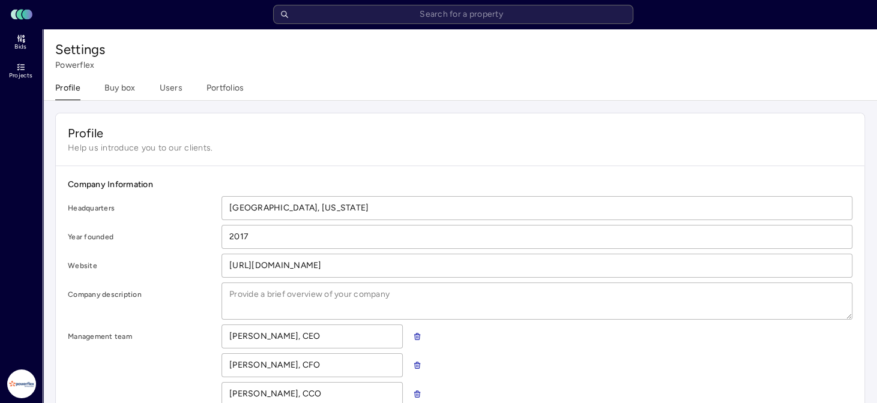
scroll to position [60, 0]
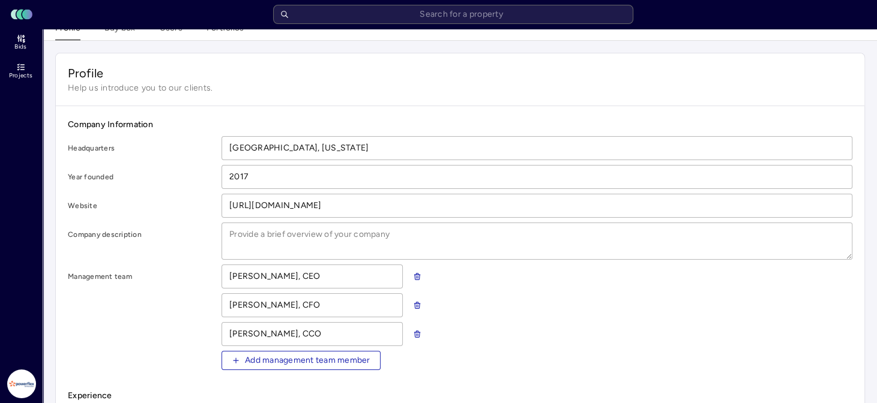
click at [260, 173] on input "2017" at bounding box center [536, 177] width 629 height 23
click at [259, 176] on input "1900" at bounding box center [536, 177] width 629 height 23
click at [259, 176] on input "900" at bounding box center [536, 177] width 629 height 23
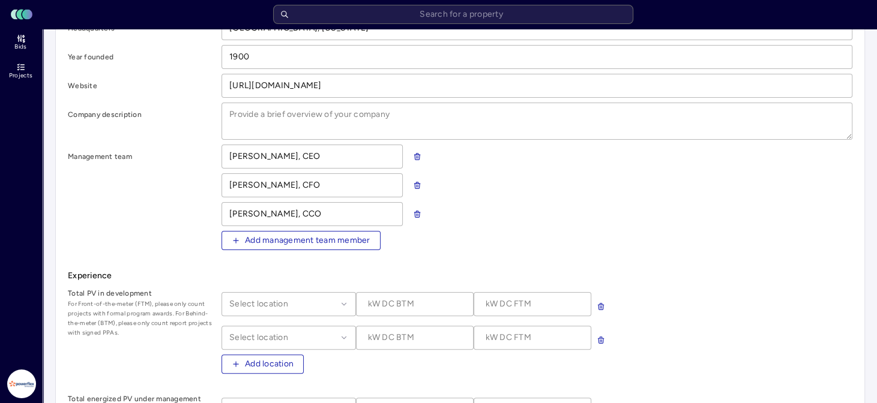
scroll to position [120, 0]
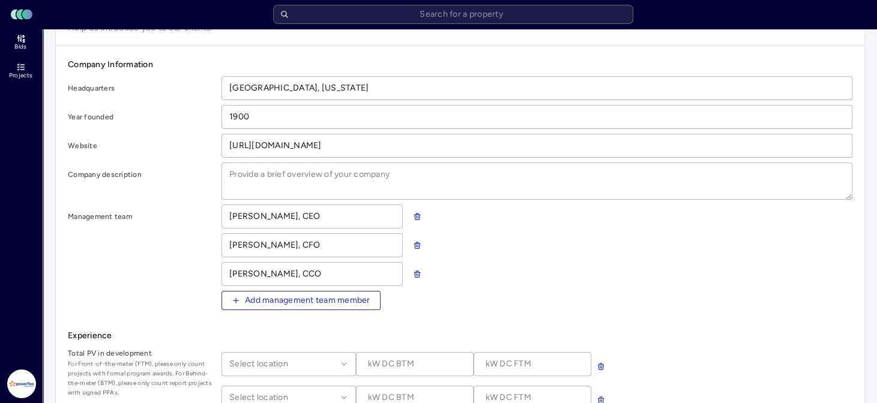
click at [340, 170] on textarea at bounding box center [536, 181] width 629 height 36
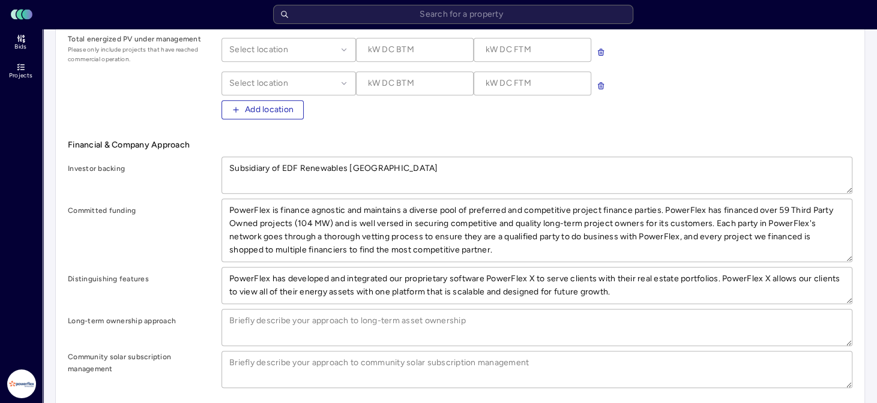
scroll to position [583, 0]
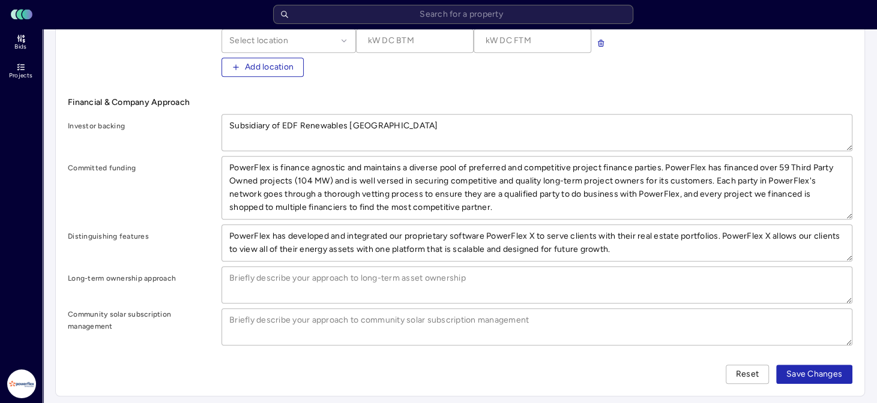
drag, startPoint x: 808, startPoint y: 361, endPoint x: 800, endPoint y: 361, distance: 7.2
click at [808, 365] on button "Save Changes" at bounding box center [814, 374] width 76 height 19
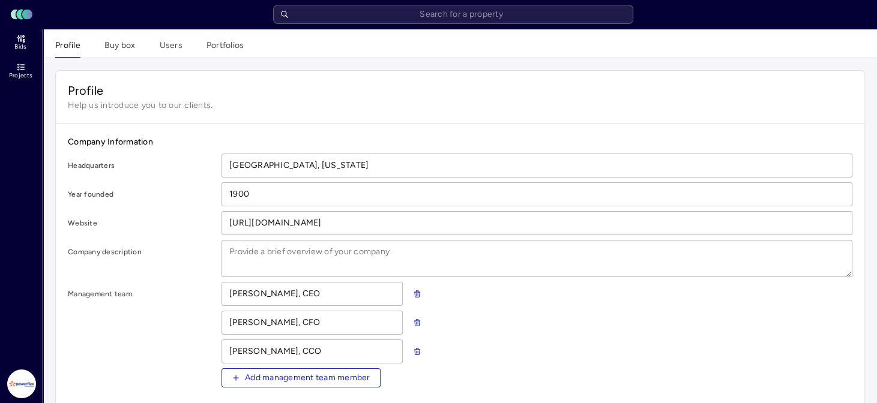
scroll to position [0, 0]
